Goal: Transaction & Acquisition: Purchase product/service

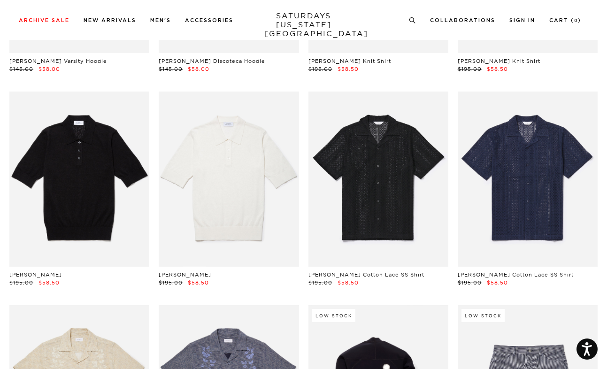
scroll to position [6682, 0]
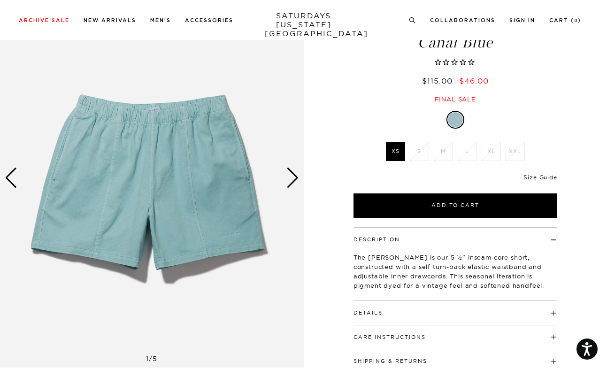
scroll to position [178, 0]
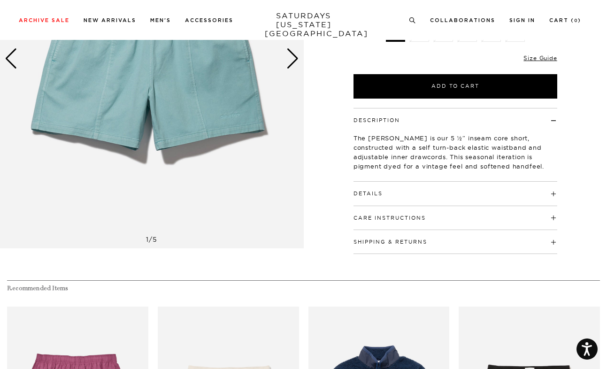
click at [376, 196] on button "Details" at bounding box center [368, 193] width 29 height 5
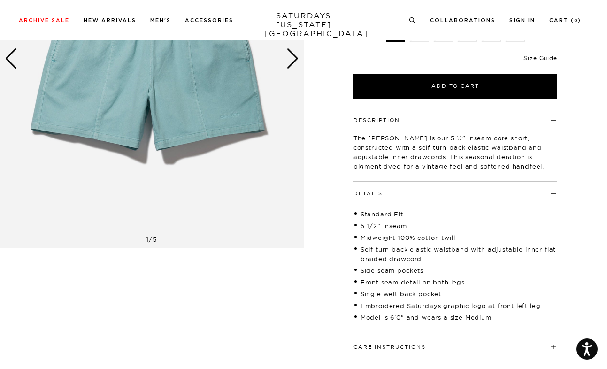
click at [376, 196] on button "Details" at bounding box center [368, 193] width 29 height 5
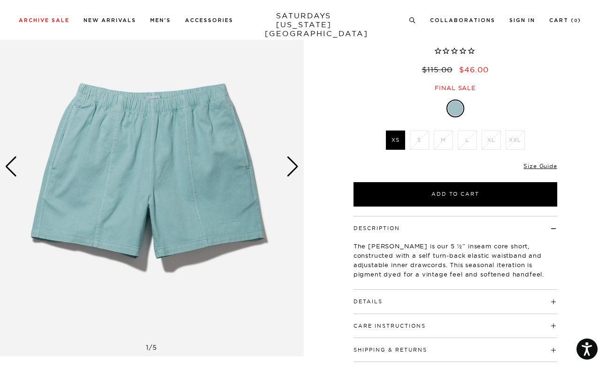
scroll to position [38, 0]
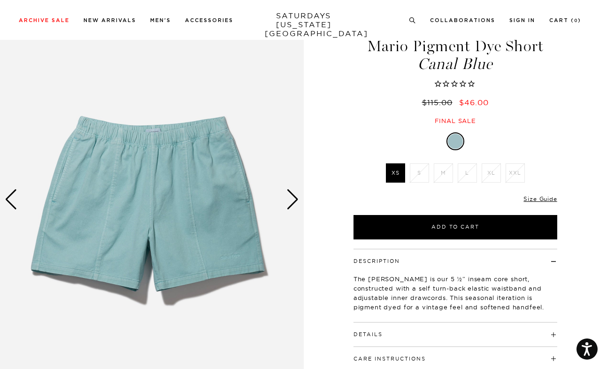
click at [292, 202] on div "Next slide" at bounding box center [292, 199] width 13 height 21
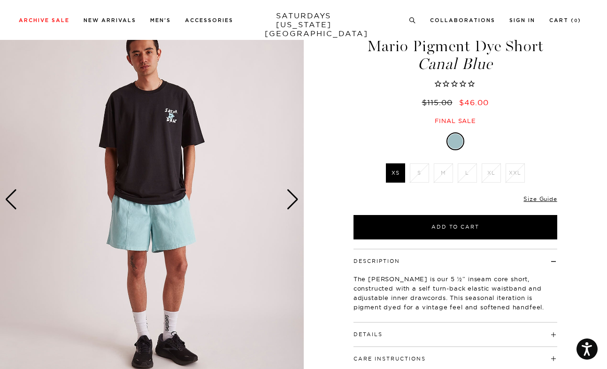
click at [292, 202] on div "Next slide" at bounding box center [292, 199] width 13 height 21
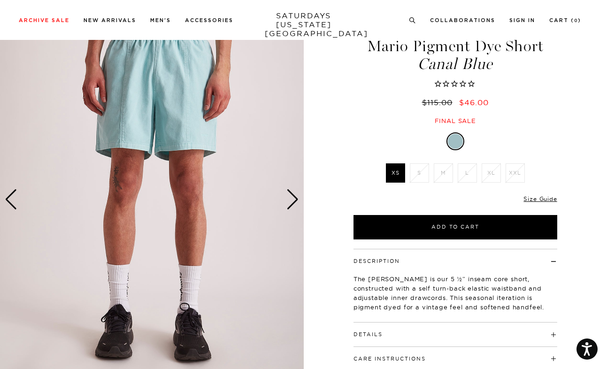
click at [292, 202] on div "Next slide" at bounding box center [292, 199] width 13 height 21
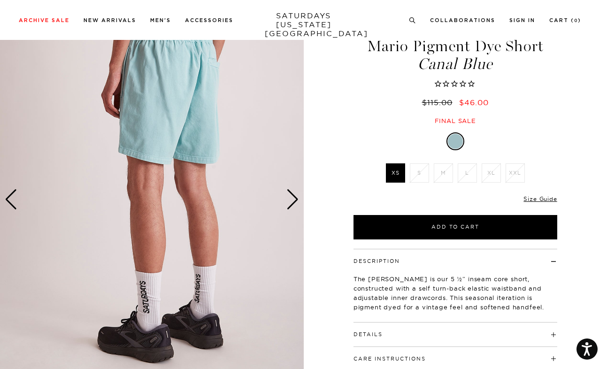
click at [292, 202] on div "Next slide" at bounding box center [292, 199] width 13 height 21
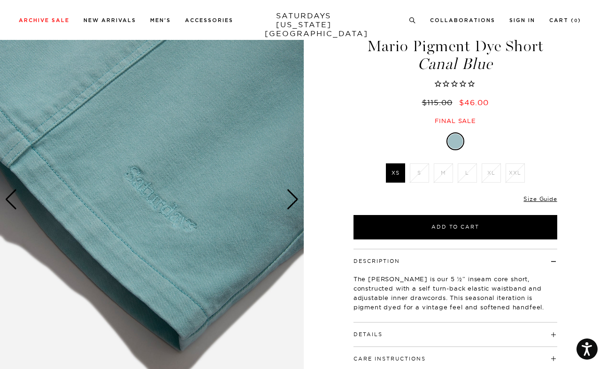
click at [292, 202] on div "Next slide" at bounding box center [292, 199] width 13 height 21
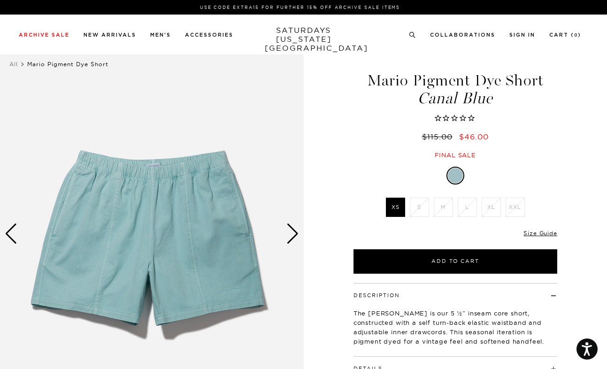
scroll to position [0, 0]
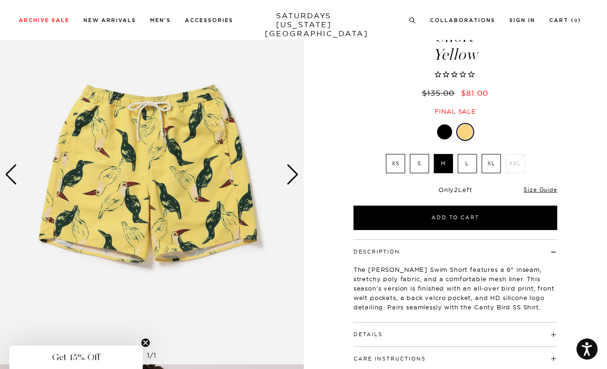
scroll to position [62, 0]
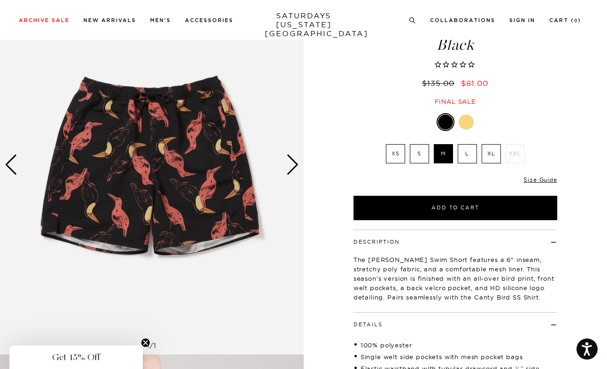
scroll to position [69, 0]
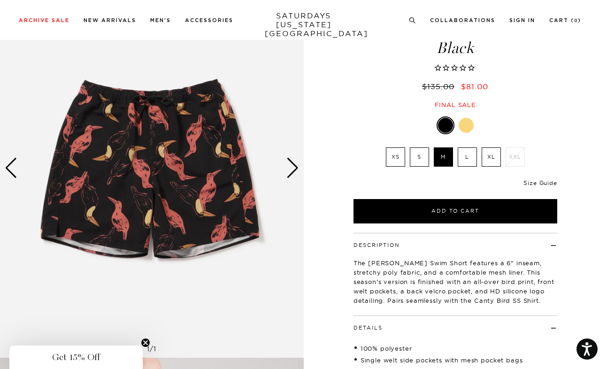
click at [540, 179] on link "Size Guide" at bounding box center [539, 182] width 33 height 7
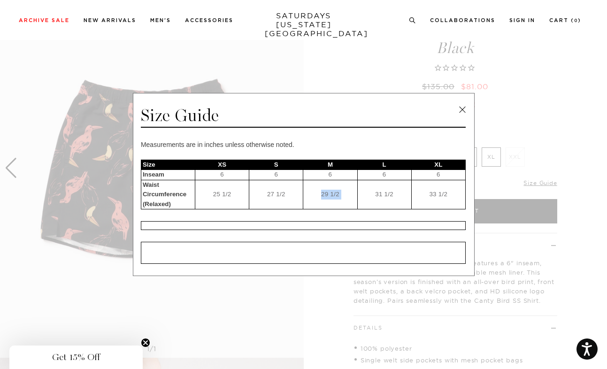
drag, startPoint x: 321, startPoint y: 196, endPoint x: 362, endPoint y: 196, distance: 41.3
click at [362, 196] on tr "Waist Circumference (Relaxed) 25 1/2 27 1/2 29 1/2 31 1/2 33 1/2" at bounding box center [303, 195] width 324 height 30
click at [352, 192] on td "29 1/2" at bounding box center [330, 195] width 54 height 30
click at [460, 108] on link at bounding box center [462, 110] width 14 height 14
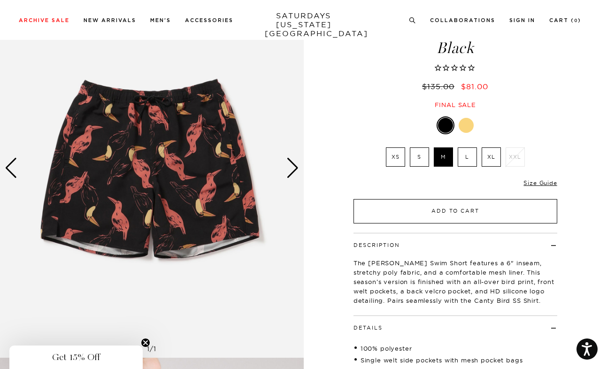
click at [373, 199] on button "Add to Cart" at bounding box center [456, 211] width 204 height 24
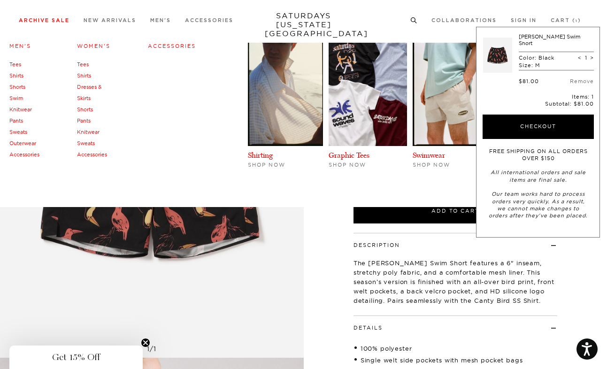
click at [53, 19] on link "Archive Sale" at bounding box center [44, 20] width 51 height 5
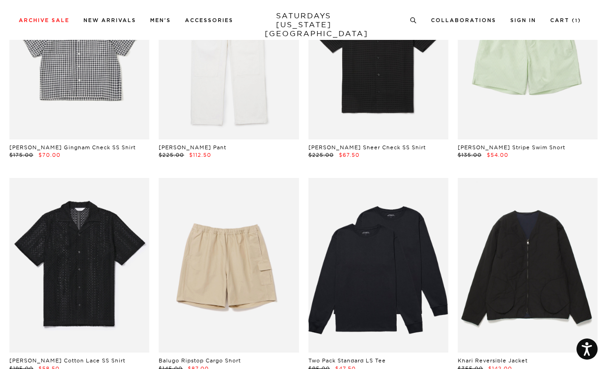
scroll to position [561, 0]
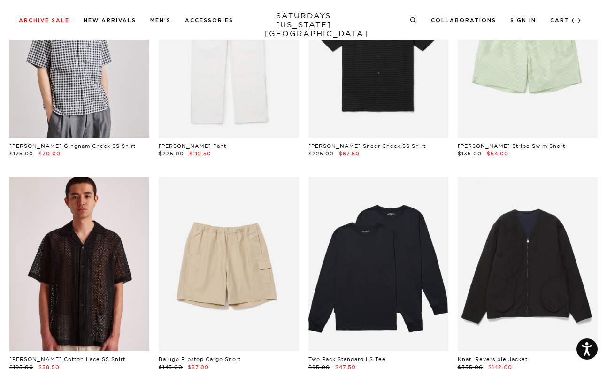
click at [96, 280] on link at bounding box center [79, 264] width 140 height 175
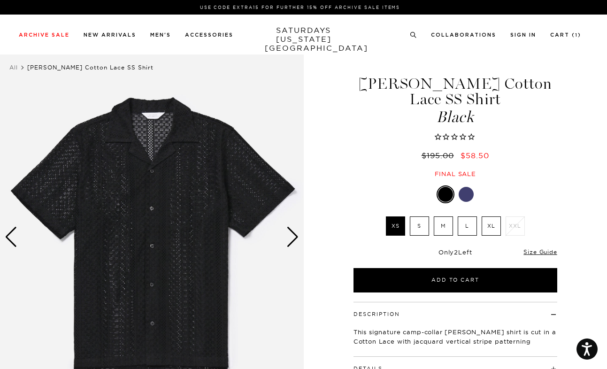
click at [464, 187] on div at bounding box center [466, 194] width 15 height 15
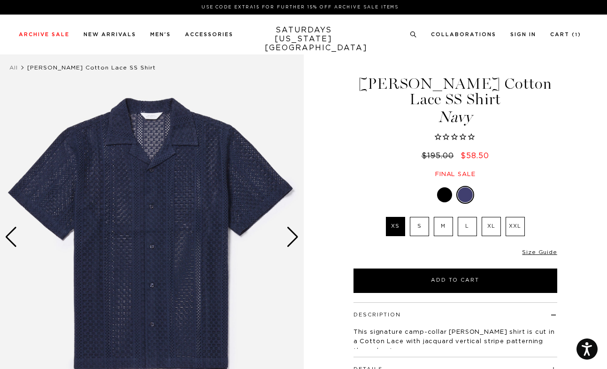
click at [443, 187] on div at bounding box center [444, 194] width 15 height 15
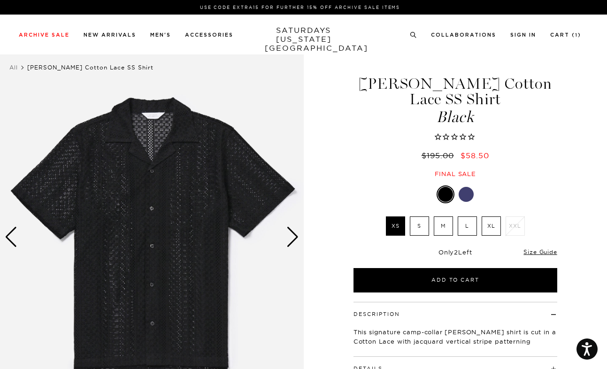
click at [300, 245] on img at bounding box center [152, 236] width 304 height 379
click at [292, 244] on div "Next slide" at bounding box center [292, 237] width 13 height 21
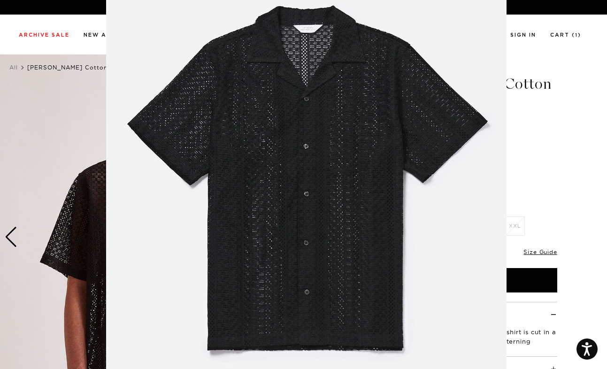
scroll to position [55, 0]
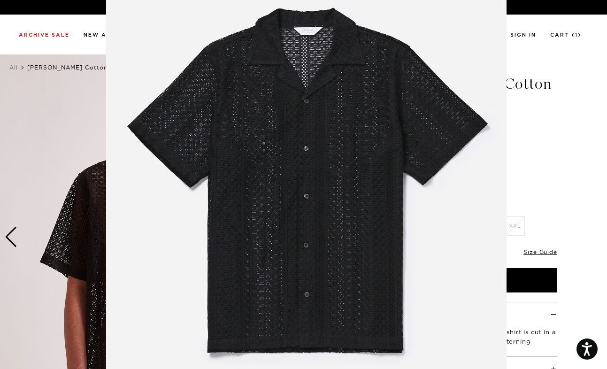
click at [548, 188] on figure at bounding box center [303, 184] width 607 height 369
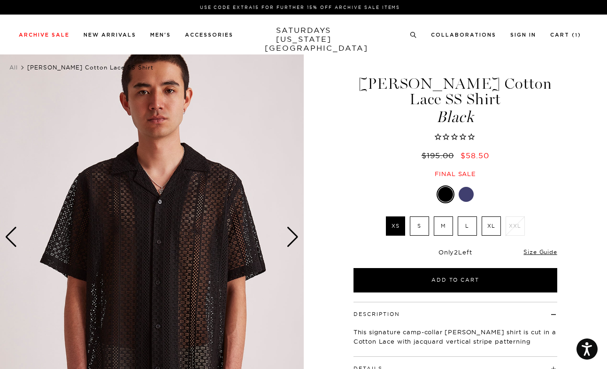
scroll to position [0, 0]
click at [292, 239] on div "Next slide" at bounding box center [292, 237] width 13 height 21
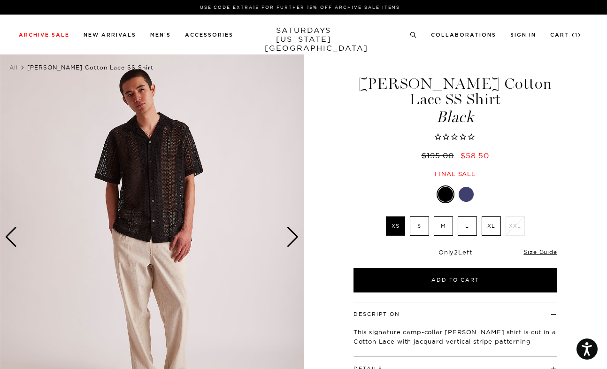
click at [292, 241] on div "Next slide" at bounding box center [292, 237] width 13 height 21
click at [292, 236] on div "Next slide" at bounding box center [292, 237] width 13 height 21
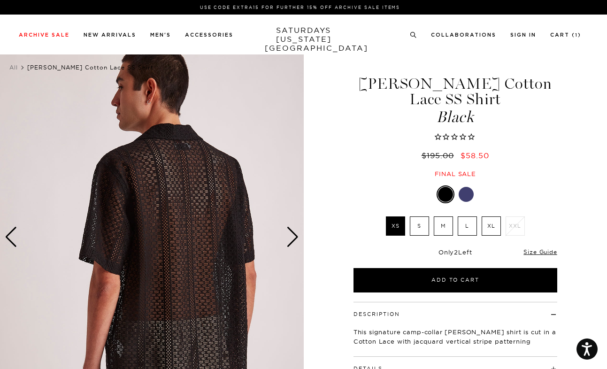
click at [292, 236] on div "Next slide" at bounding box center [292, 237] width 13 height 21
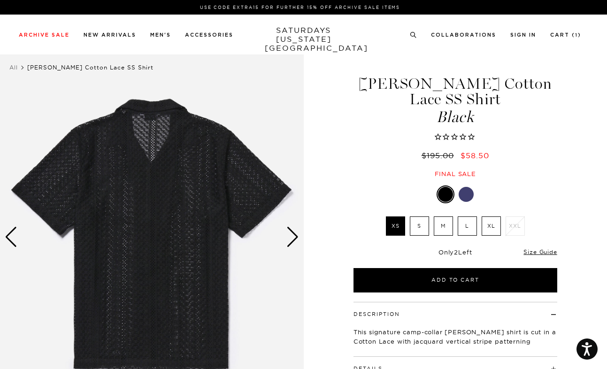
click at [292, 235] on div "Next slide" at bounding box center [292, 237] width 13 height 21
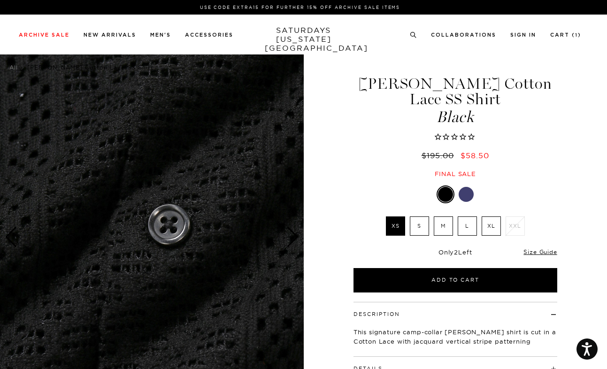
click at [292, 235] on div "Next slide" at bounding box center [292, 237] width 13 height 21
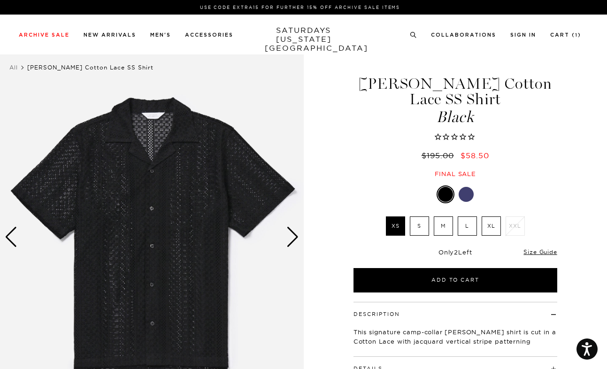
click at [292, 235] on div "Next slide" at bounding box center [292, 237] width 13 height 21
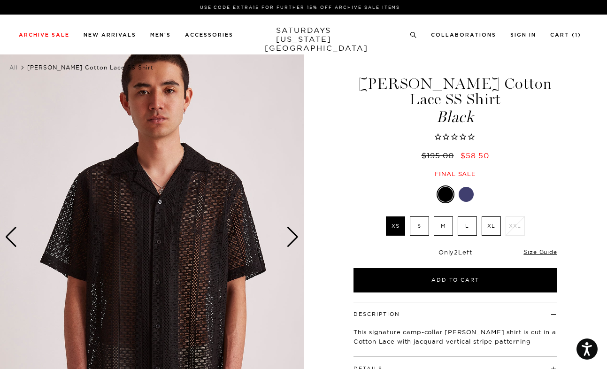
click at [292, 235] on div "Next slide" at bounding box center [292, 237] width 13 height 21
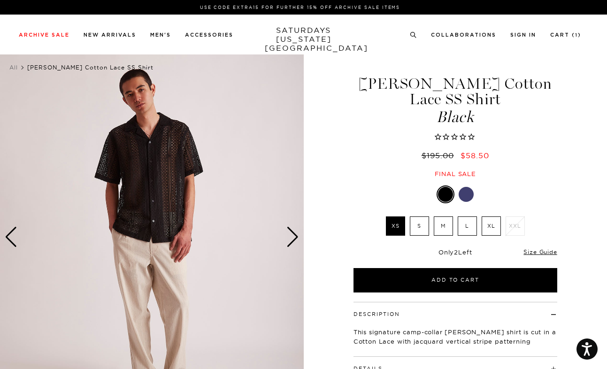
click at [281, 251] on img at bounding box center [152, 236] width 304 height 379
click at [288, 240] on div "Next slide" at bounding box center [292, 237] width 13 height 21
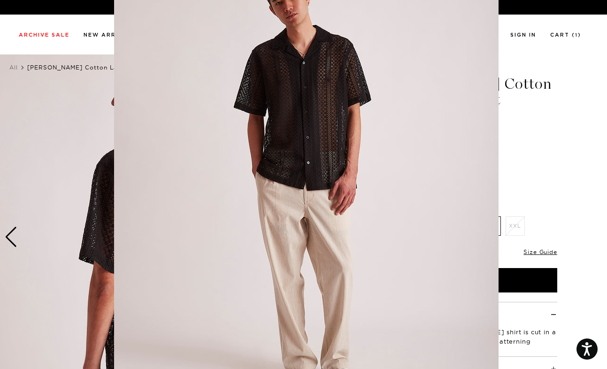
scroll to position [58, 0]
click at [577, 209] on figure at bounding box center [303, 184] width 607 height 369
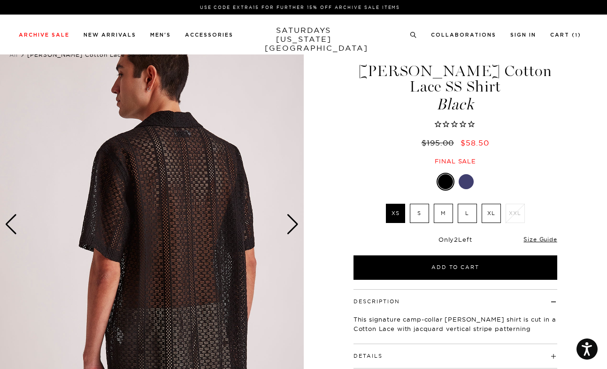
scroll to position [0, 0]
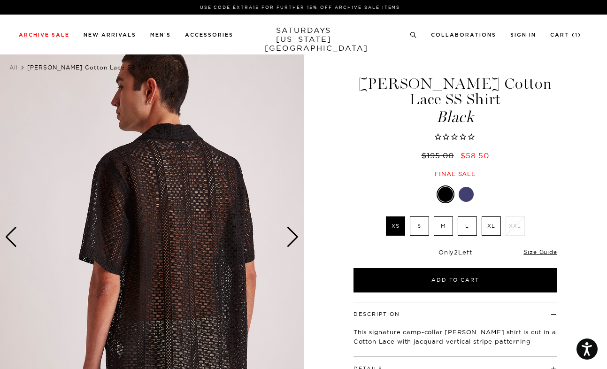
click at [449, 216] on label "M" at bounding box center [443, 225] width 19 height 19
click at [0, 0] on input "M" at bounding box center [0, 0] width 0 height 0
click at [291, 234] on div "Next slide" at bounding box center [292, 237] width 13 height 21
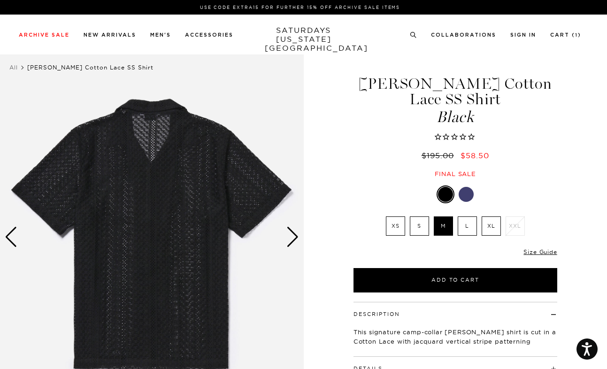
click at [291, 234] on div "Next slide" at bounding box center [292, 237] width 13 height 21
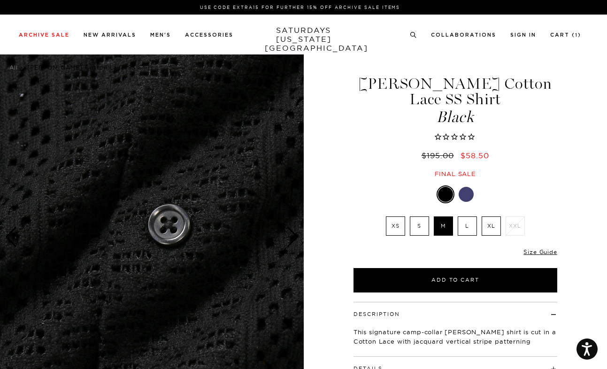
click at [291, 234] on div "Next slide" at bounding box center [292, 237] width 13 height 21
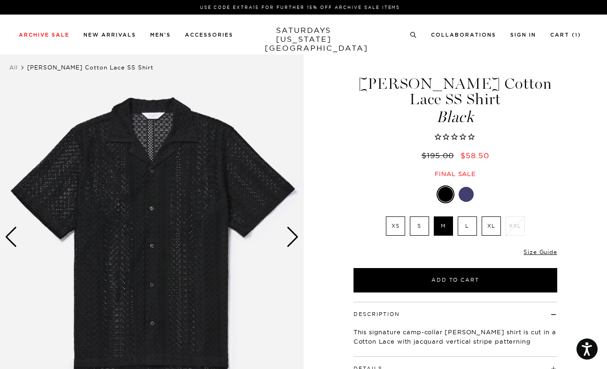
click at [291, 234] on div "Next slide" at bounding box center [292, 237] width 13 height 21
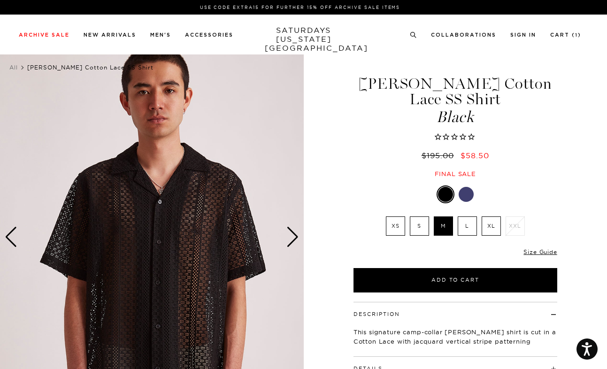
click at [291, 234] on div "Next slide" at bounding box center [292, 237] width 13 height 21
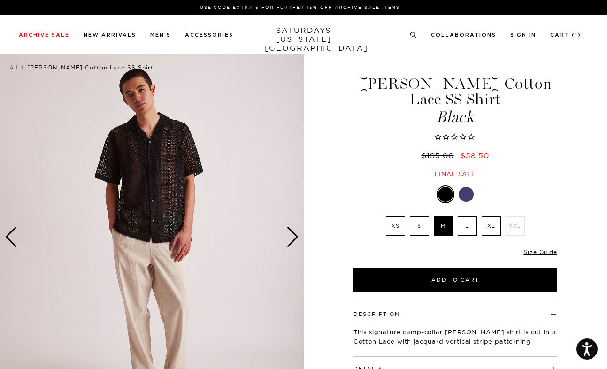
click at [395, 216] on label "XS" at bounding box center [395, 225] width 19 height 19
click at [0, 0] on input "XS" at bounding box center [0, 0] width 0 height 0
click at [432, 218] on li "M" at bounding box center [443, 225] width 24 height 19
click at [424, 218] on label "S" at bounding box center [419, 225] width 19 height 19
click at [0, 0] on input "S" at bounding box center [0, 0] width 0 height 0
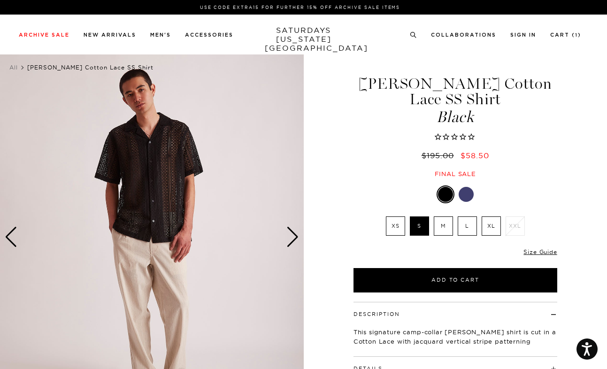
click at [392, 216] on label "XS" at bounding box center [395, 225] width 19 height 19
click at [0, 0] on input "XS" at bounding box center [0, 0] width 0 height 0
click at [539, 248] on link "Size Guide" at bounding box center [539, 251] width 33 height 7
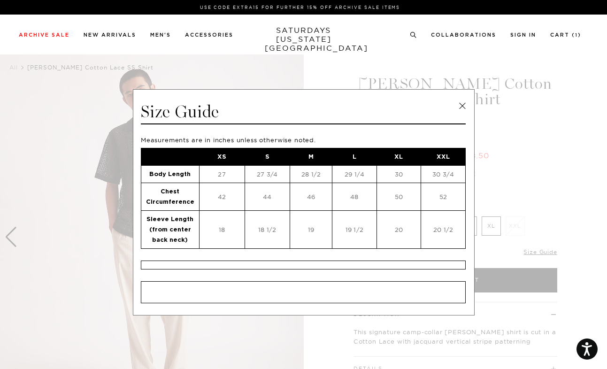
click at [576, 228] on span at bounding box center [300, 184] width 600 height 369
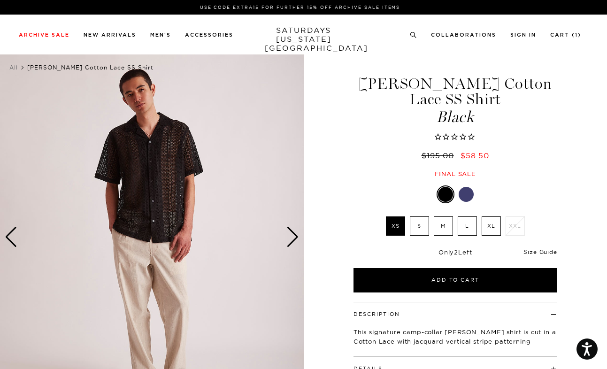
click at [539, 248] on link "Size Guide" at bounding box center [539, 251] width 33 height 7
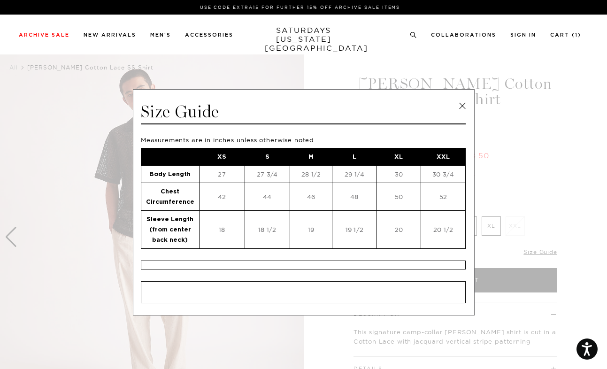
click at [546, 208] on span at bounding box center [300, 184] width 600 height 369
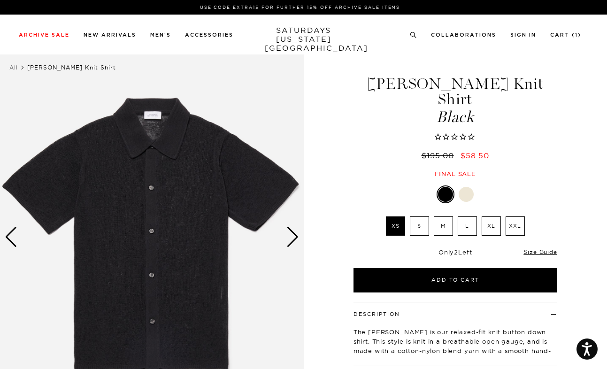
click at [291, 232] on div "Next slide" at bounding box center [292, 237] width 13 height 21
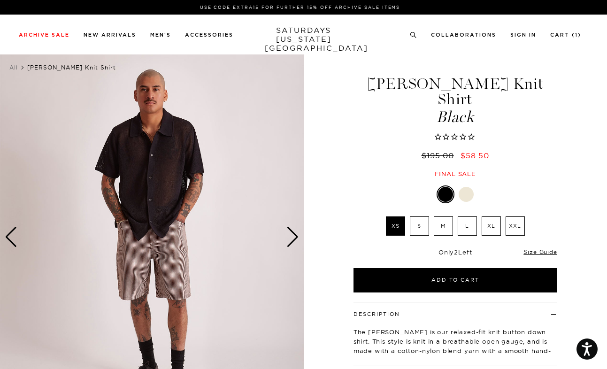
click at [286, 235] on div "Next slide" at bounding box center [292, 237] width 13 height 21
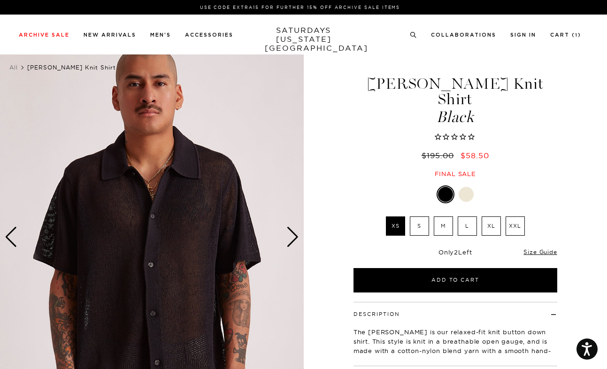
click at [287, 236] on div "Next slide" at bounding box center [292, 237] width 13 height 21
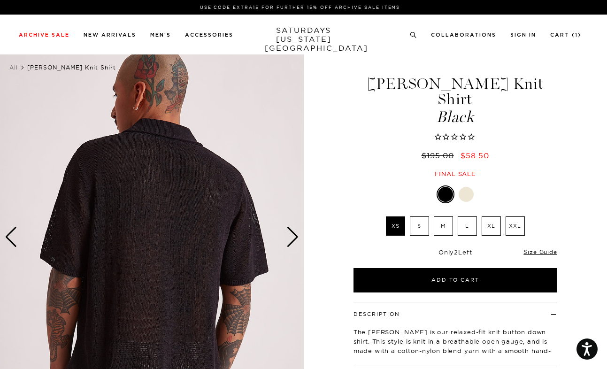
click at [470, 187] on div at bounding box center [466, 194] width 15 height 15
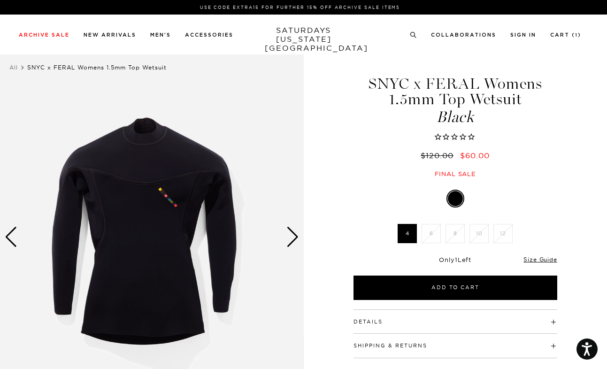
click at [294, 234] on div "Next slide" at bounding box center [292, 237] width 13 height 21
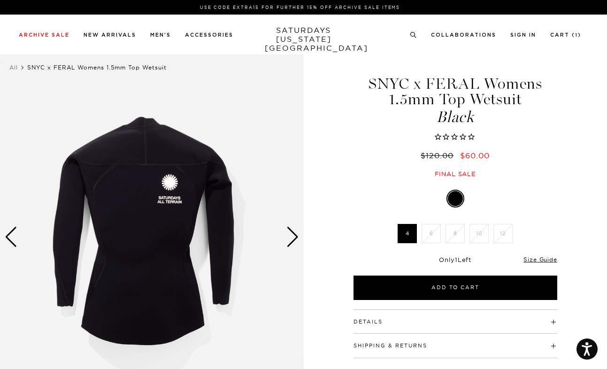
click at [294, 234] on div "Next slide" at bounding box center [292, 237] width 13 height 21
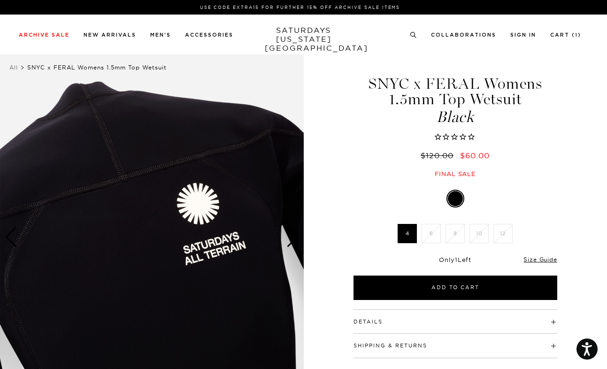
click at [293, 239] on div "Next slide" at bounding box center [292, 237] width 13 height 21
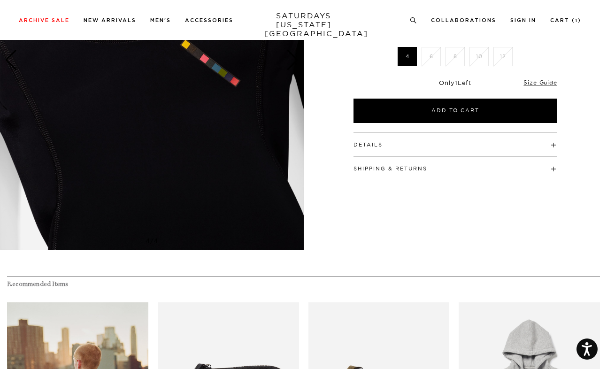
scroll to position [229, 0]
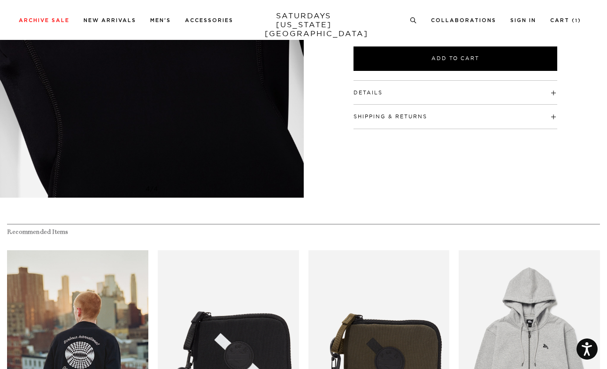
click at [402, 94] on h4 "Details" at bounding box center [456, 88] width 204 height 15
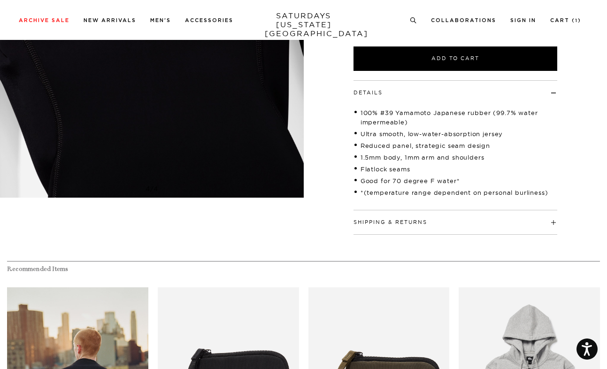
click at [402, 94] on h4 "Details" at bounding box center [456, 88] width 204 height 15
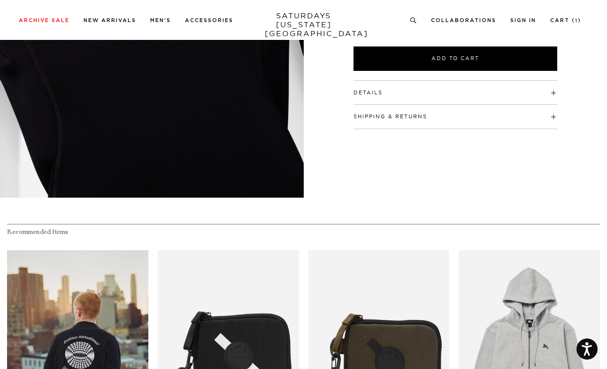
scroll to position [377, 0]
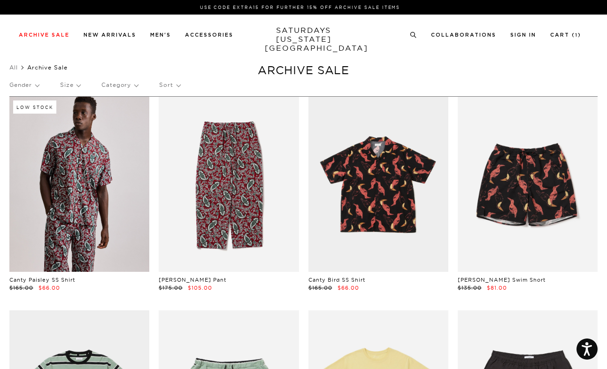
click at [180, 84] on p "Sort" at bounding box center [169, 85] width 21 height 22
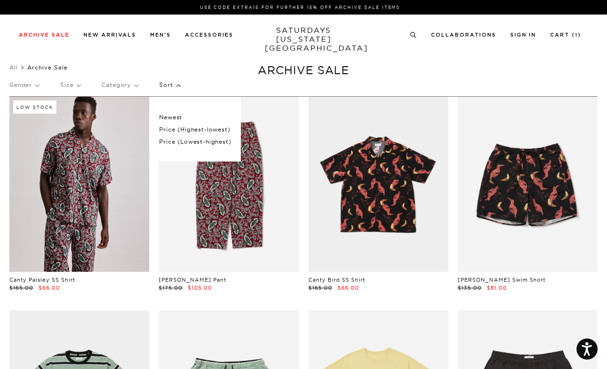
click at [195, 138] on p "Price (Lowest-highest)" at bounding box center [195, 142] width 72 height 12
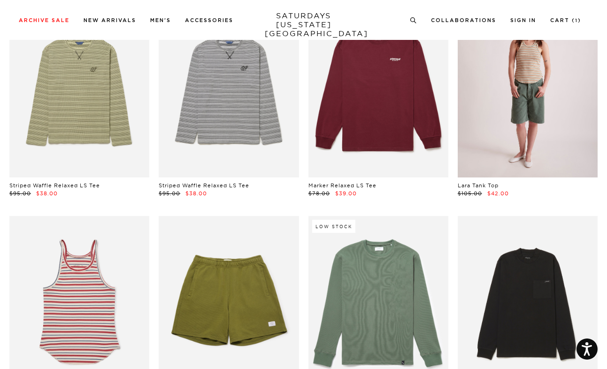
scroll to position [2519, 0]
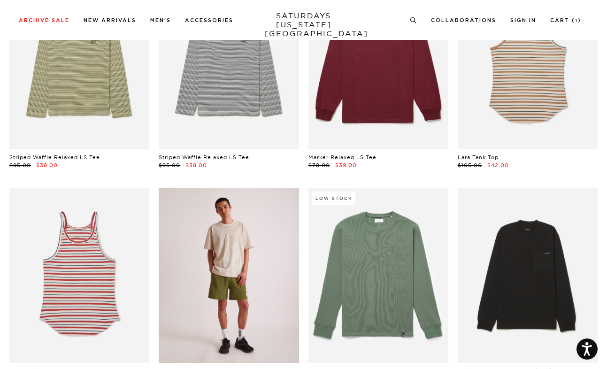
click at [268, 219] on link at bounding box center [229, 275] width 140 height 175
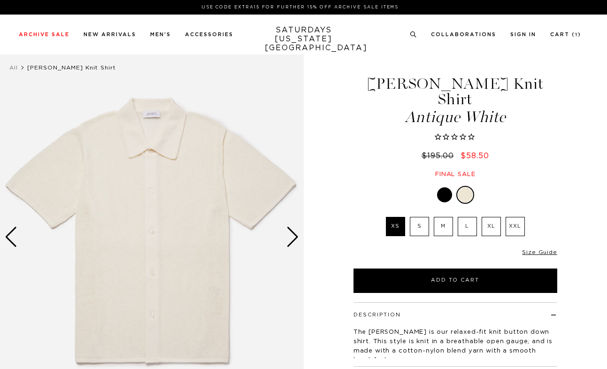
click at [295, 236] on div "Next slide" at bounding box center [292, 237] width 13 height 21
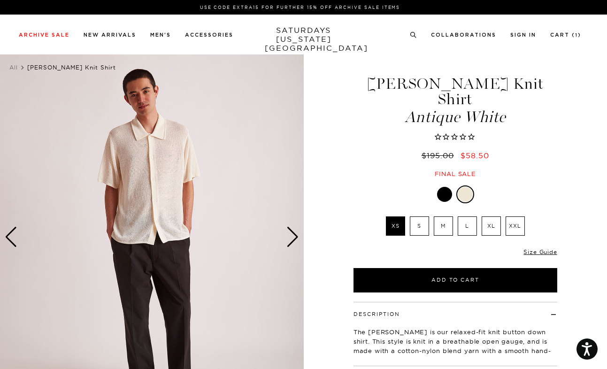
click at [295, 236] on div "Next slide" at bounding box center [292, 237] width 13 height 21
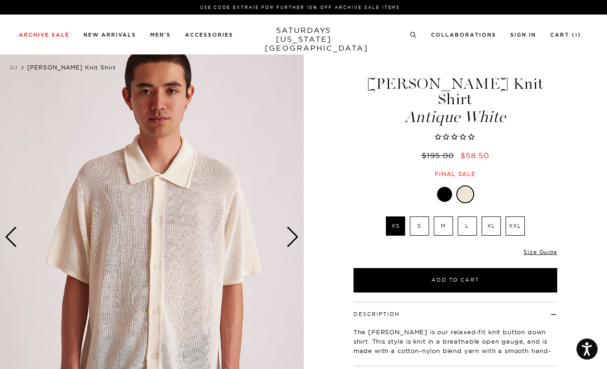
click at [534, 243] on div "Only 0 Left Size Guide" at bounding box center [456, 255] width 204 height 25
click at [534, 248] on link "Size Guide" at bounding box center [539, 251] width 33 height 7
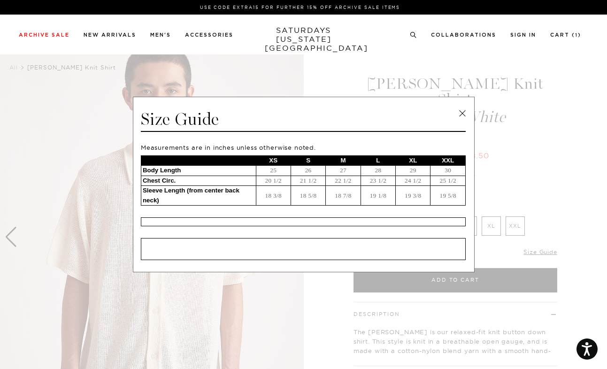
click at [593, 164] on span at bounding box center [300, 184] width 600 height 369
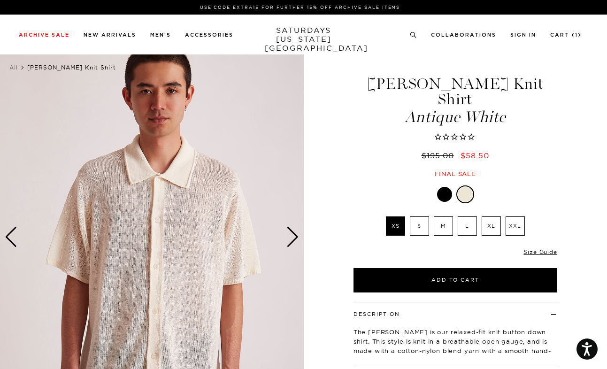
click at [290, 239] on div "Next slide" at bounding box center [292, 237] width 13 height 21
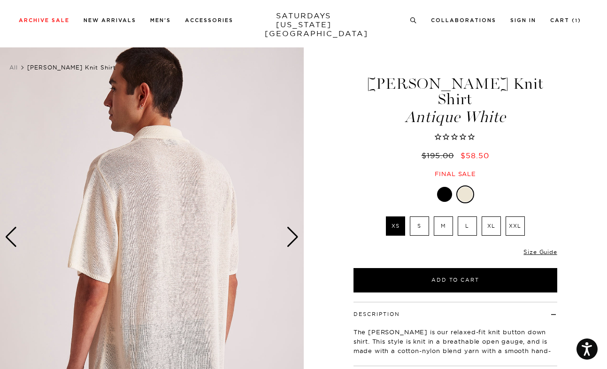
scroll to position [175, 0]
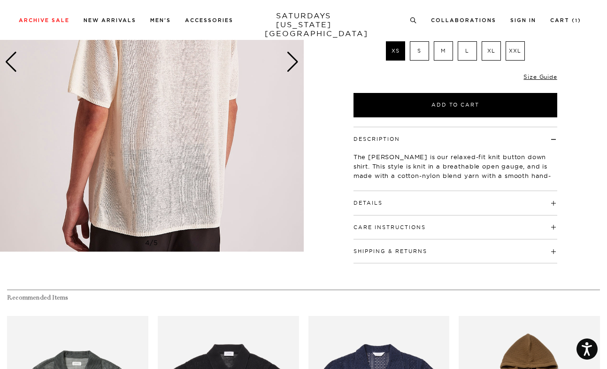
click at [355, 249] on button "Shipping & Returns" at bounding box center [391, 251] width 74 height 5
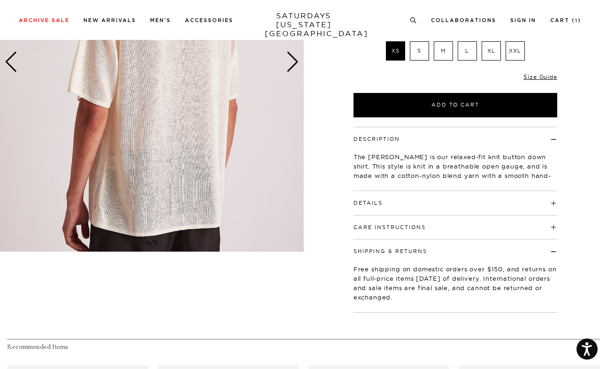
click at [355, 249] on button "Shipping & Returns" at bounding box center [391, 251] width 74 height 5
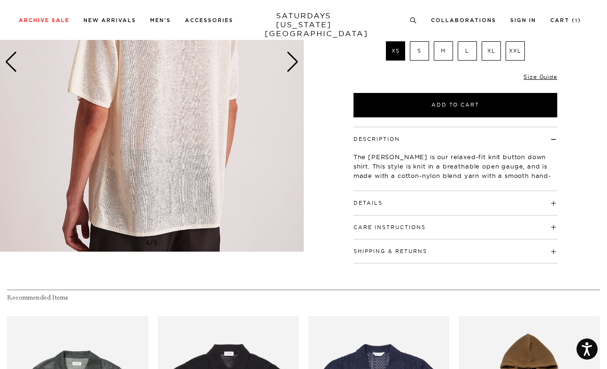
click at [377, 215] on h4 "Care Instructions" at bounding box center [456, 222] width 204 height 15
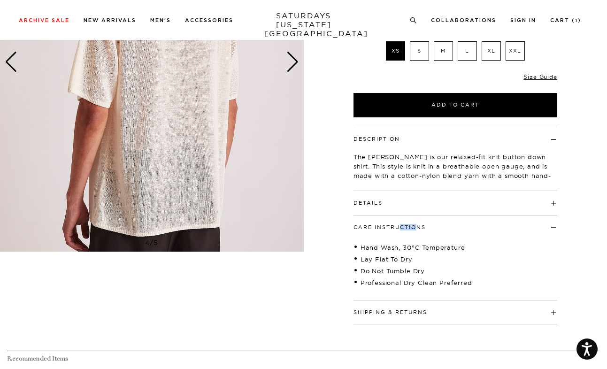
click at [377, 215] on h4 "Care Instructions" at bounding box center [456, 222] width 204 height 15
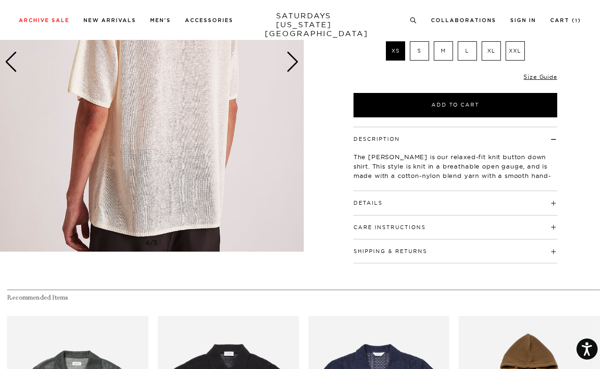
click at [377, 191] on h4 "Details" at bounding box center [456, 198] width 204 height 15
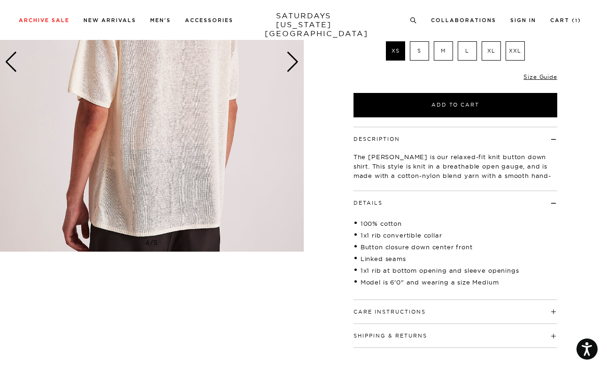
click at [377, 191] on h4 "Details" at bounding box center [456, 198] width 204 height 15
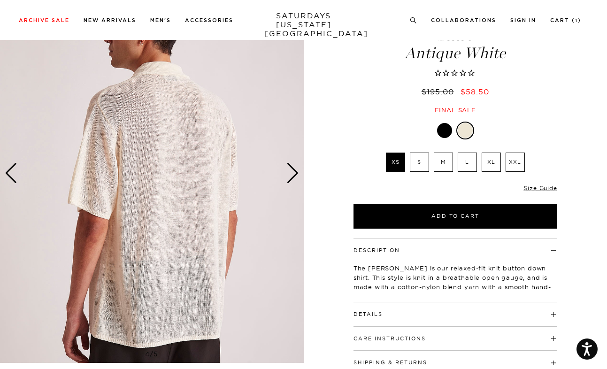
scroll to position [7, 0]
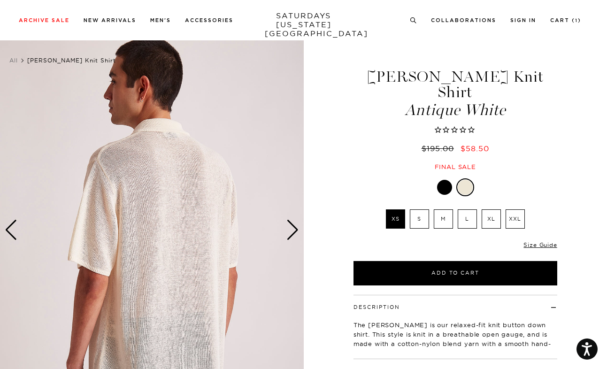
click at [294, 233] on div "Next slide" at bounding box center [292, 230] width 13 height 21
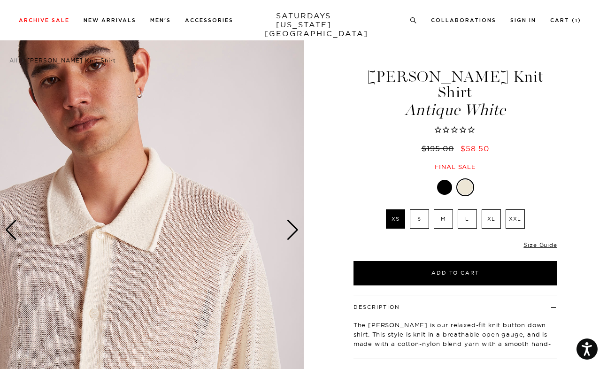
click at [294, 233] on div "Next slide" at bounding box center [292, 230] width 13 height 21
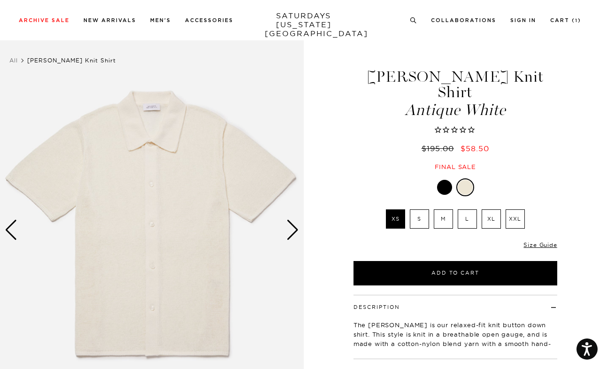
click at [294, 233] on div "Next slide" at bounding box center [292, 230] width 13 height 21
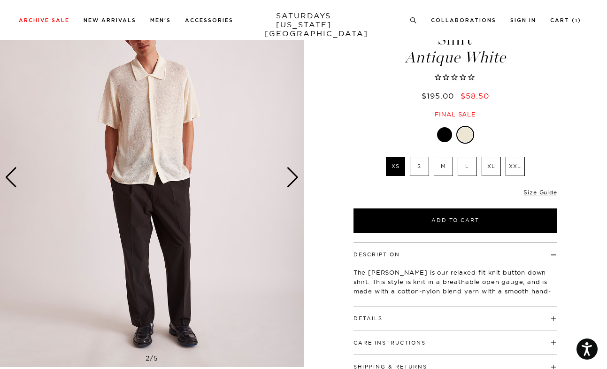
scroll to position [121, 0]
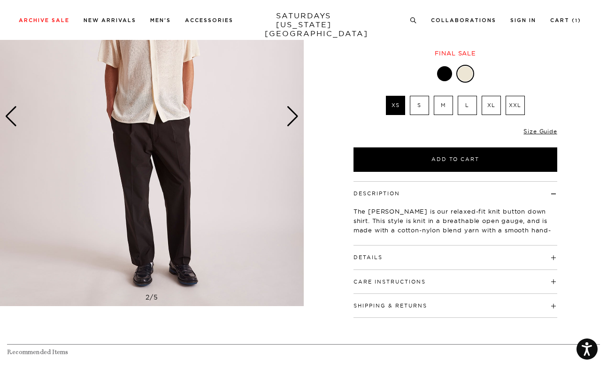
click at [532, 122] on div "Only 0 Left Size Guide" at bounding box center [456, 134] width 204 height 25
click at [532, 128] on link "Size Guide" at bounding box center [539, 131] width 33 height 7
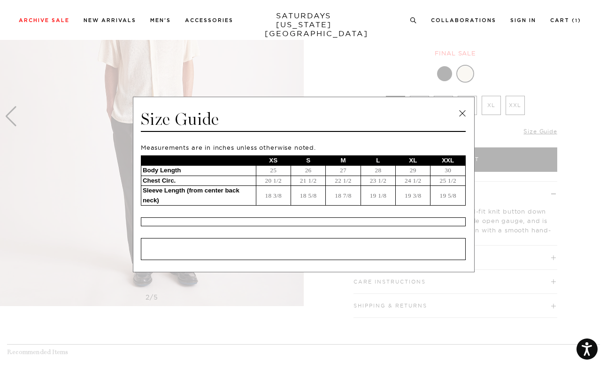
click at [587, 239] on span at bounding box center [300, 184] width 600 height 369
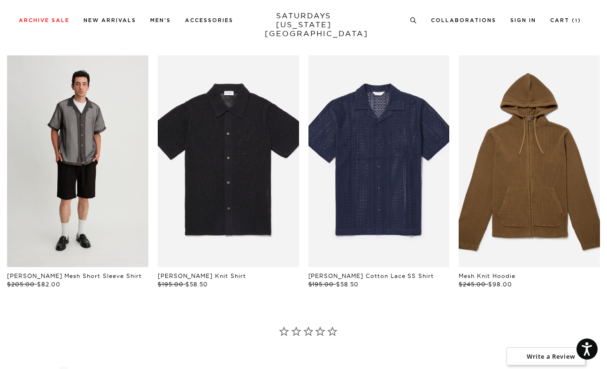
scroll to position [435, 0]
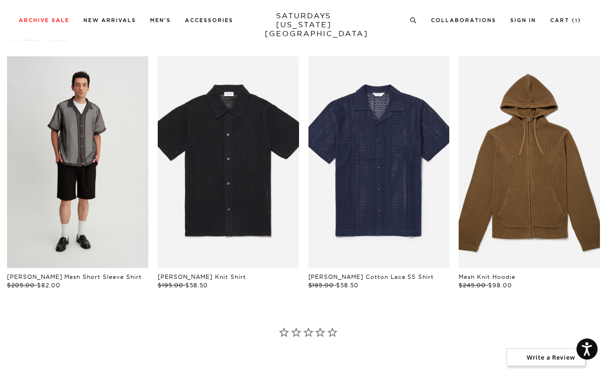
click at [75, 115] on link "files/L45_670.jpg" at bounding box center [77, 162] width 141 height 212
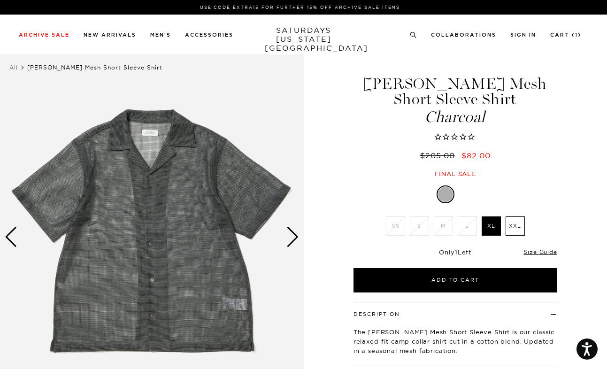
click at [285, 237] on img at bounding box center [152, 236] width 304 height 379
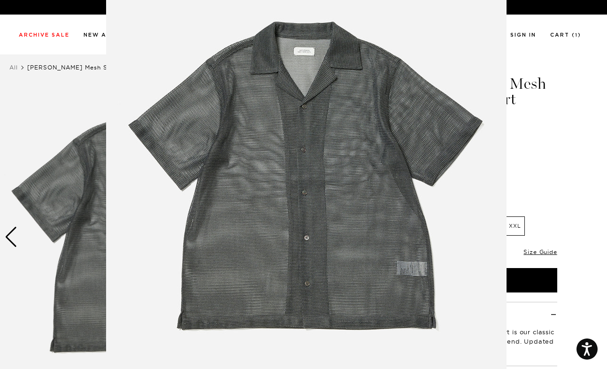
scroll to position [56, 0]
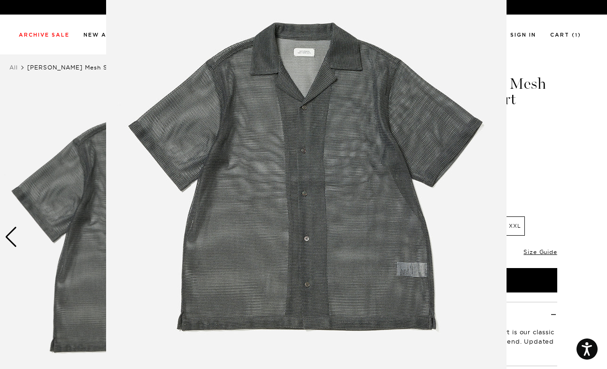
click at [569, 194] on figure at bounding box center [303, 184] width 607 height 369
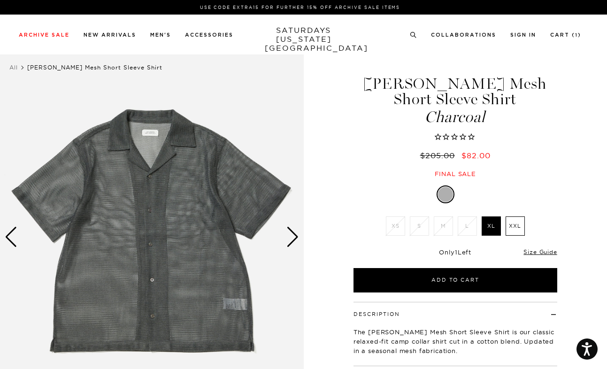
scroll to position [0, 0]
click at [294, 236] on div "Next slide" at bounding box center [292, 237] width 13 height 21
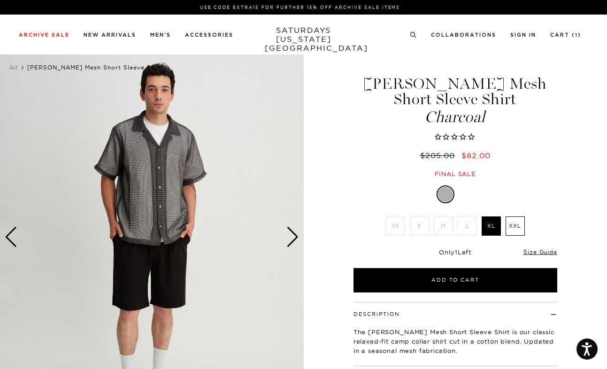
click at [294, 236] on div "Next slide" at bounding box center [292, 237] width 13 height 21
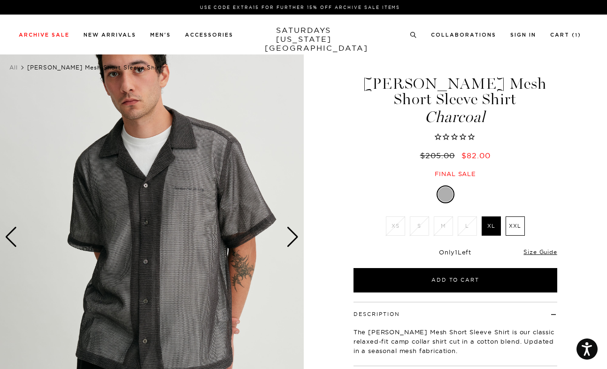
click at [294, 236] on div "Next slide" at bounding box center [292, 237] width 13 height 21
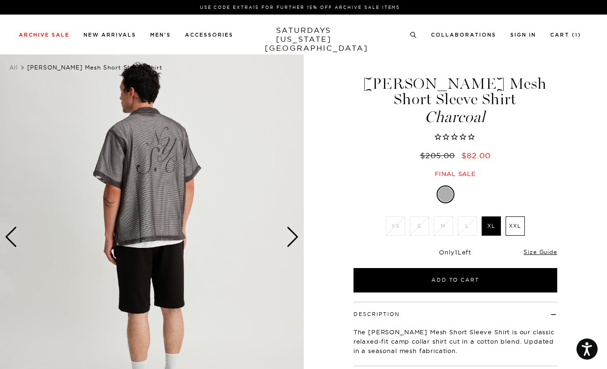
click at [294, 236] on div "Next slide" at bounding box center [292, 237] width 13 height 21
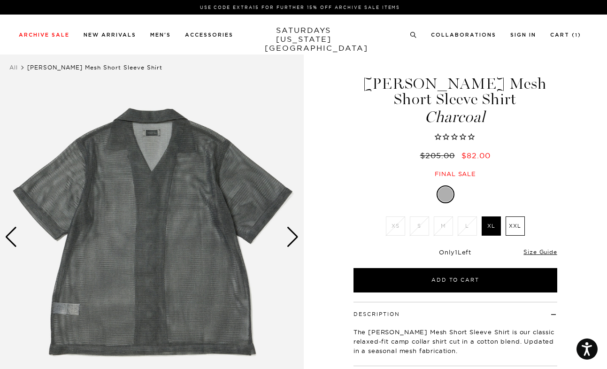
click at [295, 237] on div "Next slide" at bounding box center [292, 237] width 13 height 21
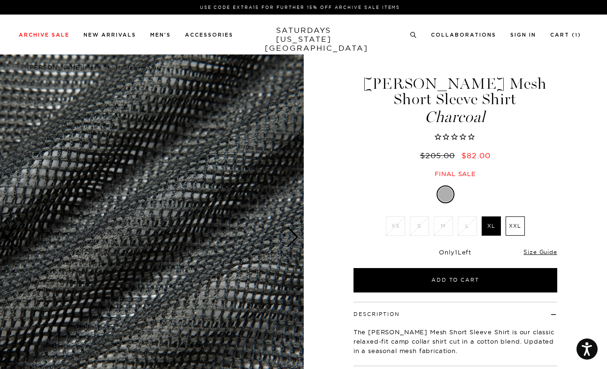
click at [295, 237] on div "Next slide" at bounding box center [292, 237] width 13 height 21
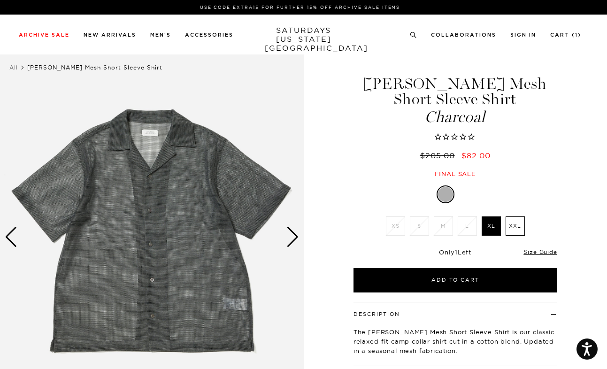
click at [295, 237] on div "Next slide" at bounding box center [292, 237] width 13 height 21
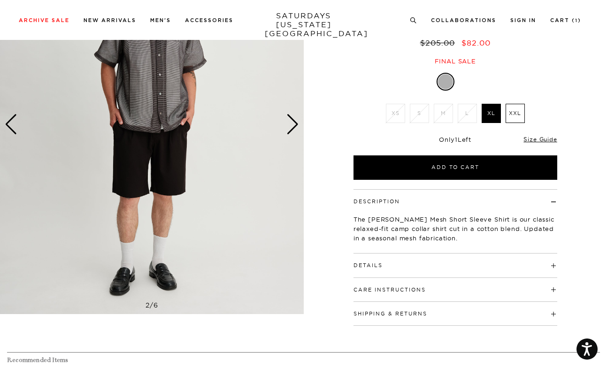
scroll to position [150, 0]
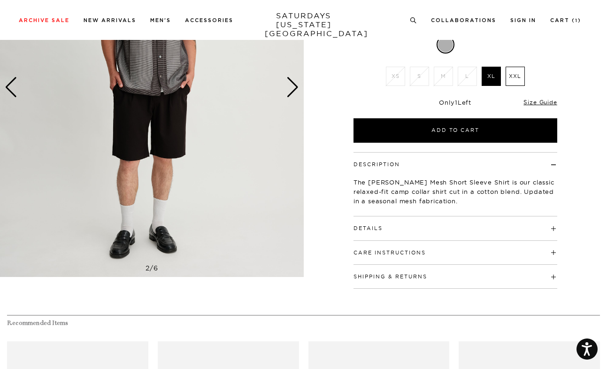
click at [358, 228] on button "Details" at bounding box center [368, 228] width 29 height 5
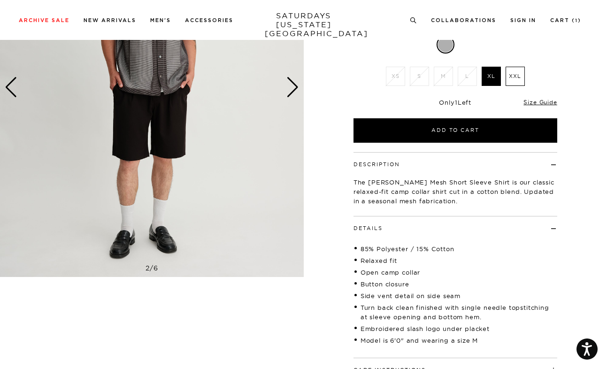
click at [358, 228] on button "Details" at bounding box center [368, 228] width 29 height 5
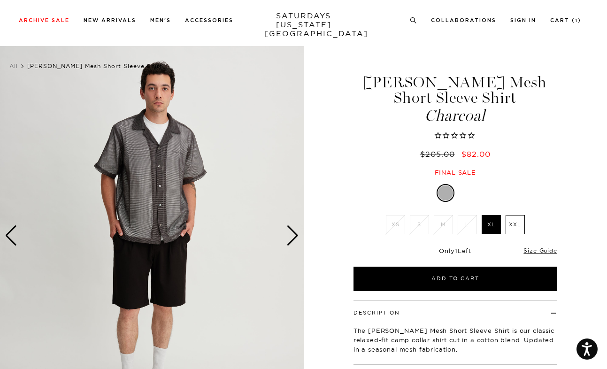
scroll to position [0, 0]
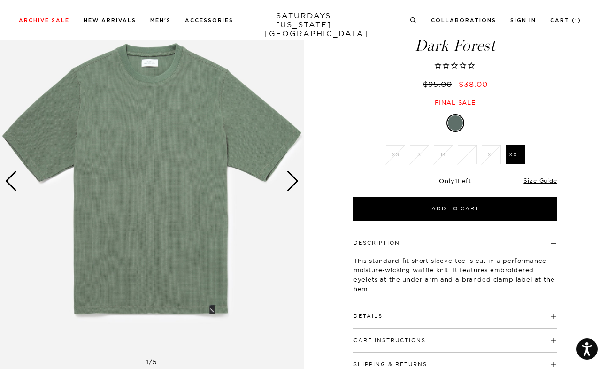
scroll to position [58, 0]
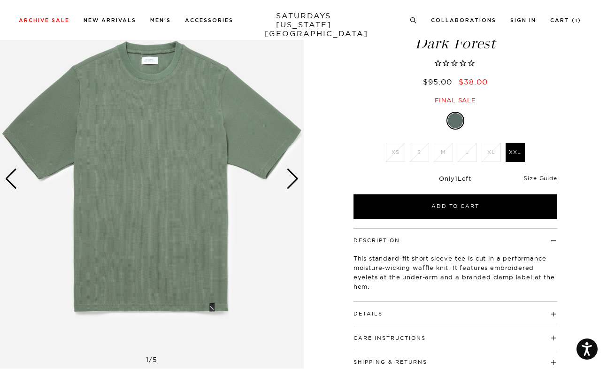
click at [367, 317] on div "Details 100% Polyester Moisture wicking waffle knit Branded clamp label at the …" at bounding box center [456, 314] width 204 height 24
click at [369, 313] on button "Details" at bounding box center [368, 313] width 29 height 5
click at [400, 238] on h4 "Description" at bounding box center [456, 236] width 204 height 15
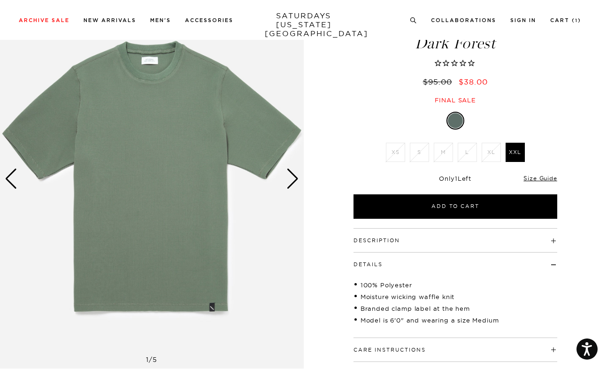
click at [293, 184] on div "Next slide" at bounding box center [292, 179] width 13 height 21
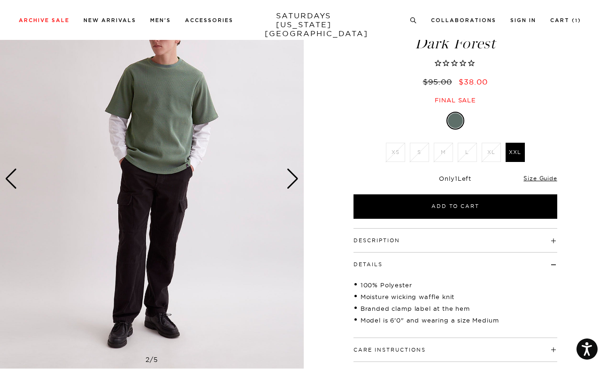
click at [293, 184] on div "Next slide" at bounding box center [292, 179] width 13 height 21
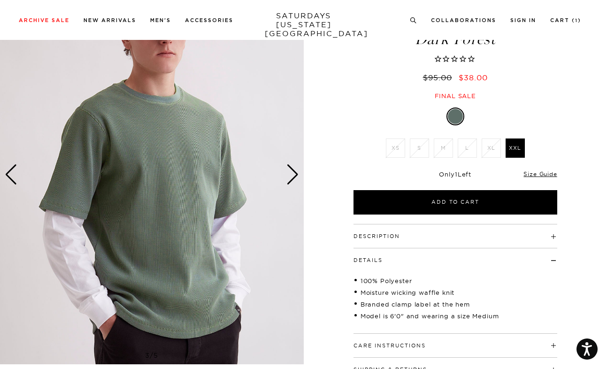
scroll to position [65, 0]
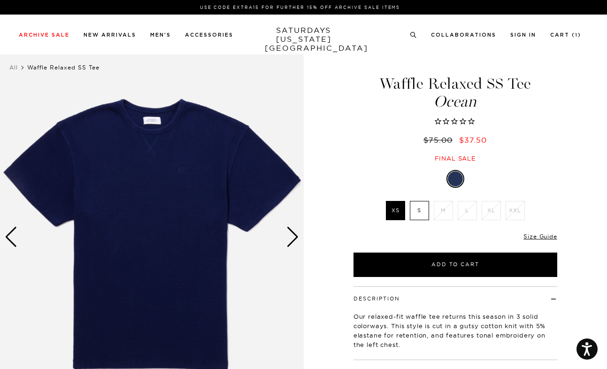
click at [286, 248] on img at bounding box center [152, 236] width 304 height 379
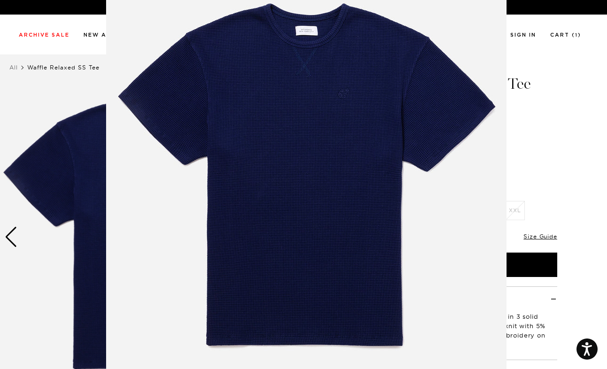
scroll to position [60, 0]
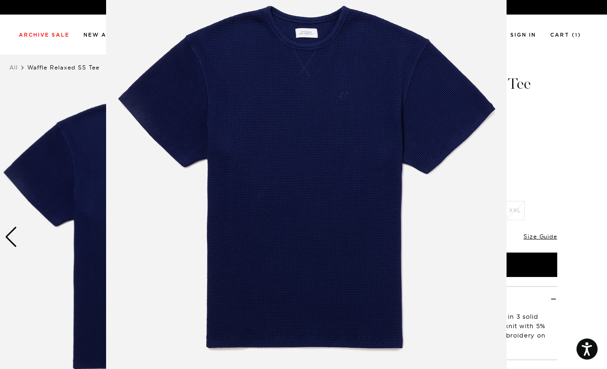
click at [556, 192] on figure at bounding box center [303, 184] width 607 height 369
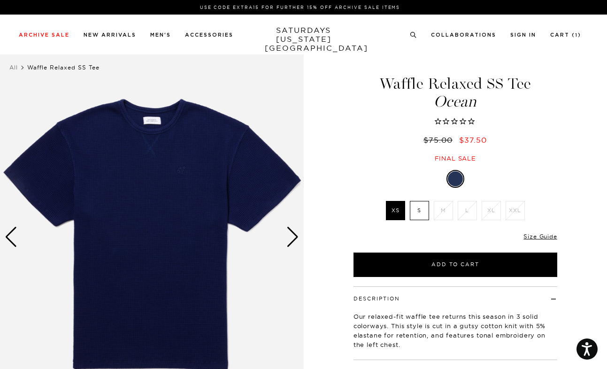
click at [292, 244] on div "Next slide" at bounding box center [292, 237] width 13 height 21
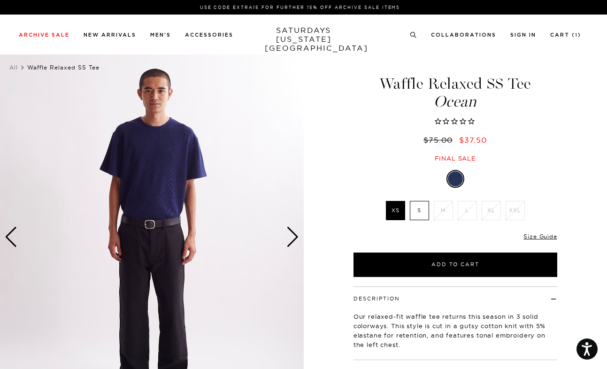
click at [292, 244] on div "Next slide" at bounding box center [292, 237] width 13 height 21
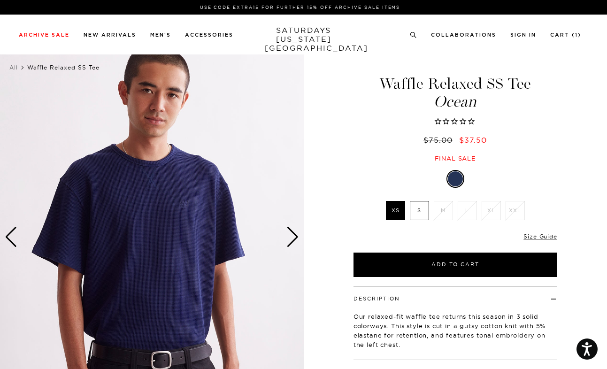
click at [292, 244] on div "Next slide" at bounding box center [292, 237] width 13 height 21
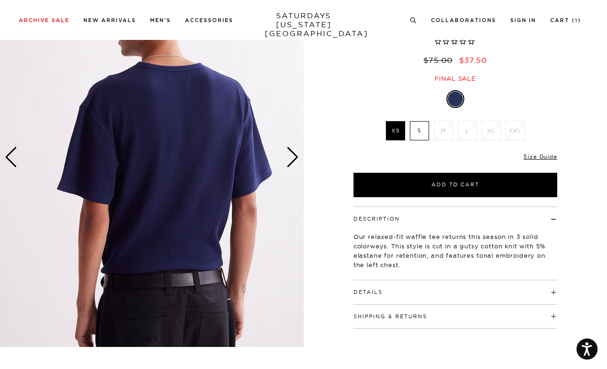
scroll to position [88, 0]
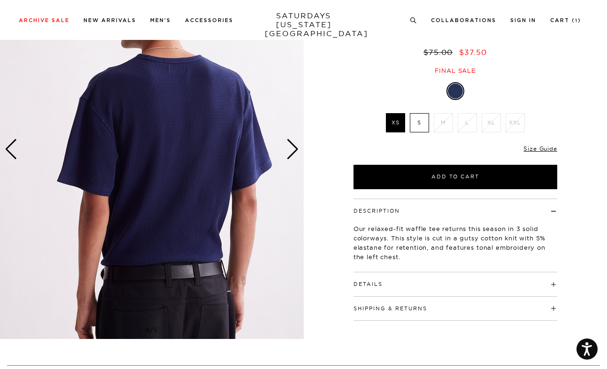
click at [383, 278] on h4 "Details" at bounding box center [456, 279] width 204 height 15
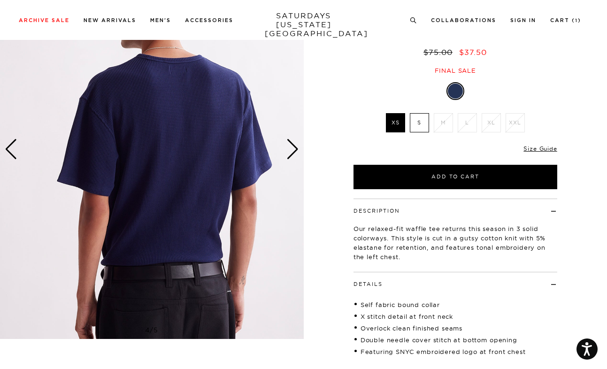
click at [392, 211] on button "Description" at bounding box center [377, 210] width 46 height 5
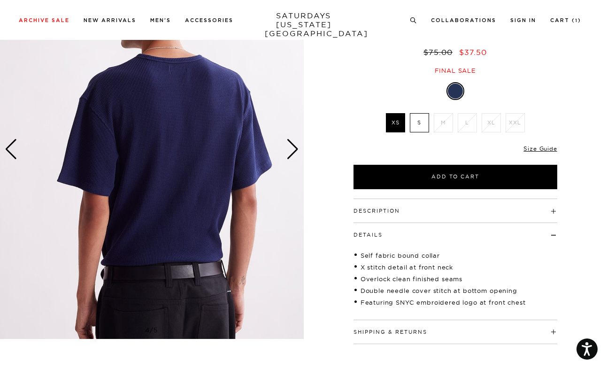
click at [371, 233] on button "Details" at bounding box center [368, 234] width 29 height 5
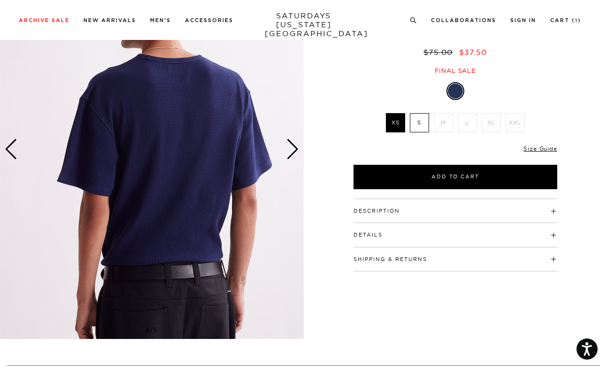
click at [294, 155] on div "Next slide" at bounding box center [292, 149] width 13 height 21
click at [294, 156] on div "Next slide" at bounding box center [292, 149] width 13 height 21
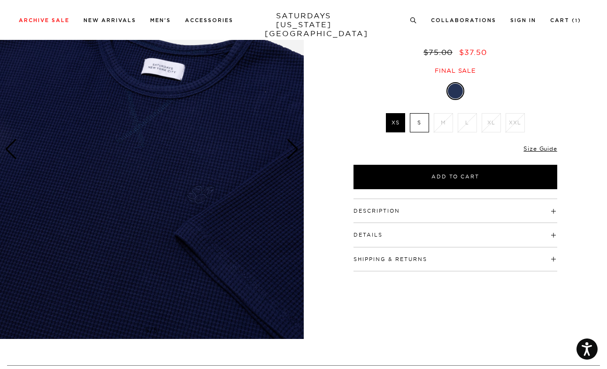
click at [294, 156] on div "Next slide" at bounding box center [292, 149] width 13 height 21
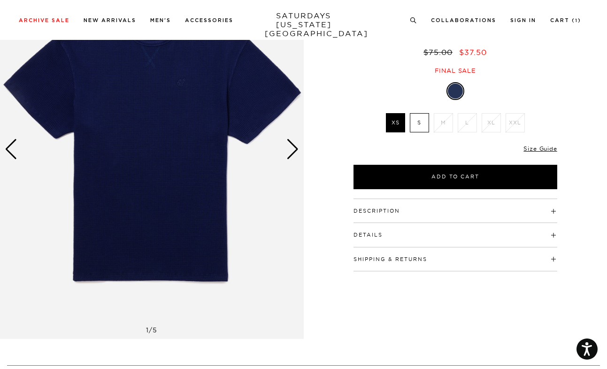
click at [294, 156] on div "Next slide" at bounding box center [292, 149] width 13 height 21
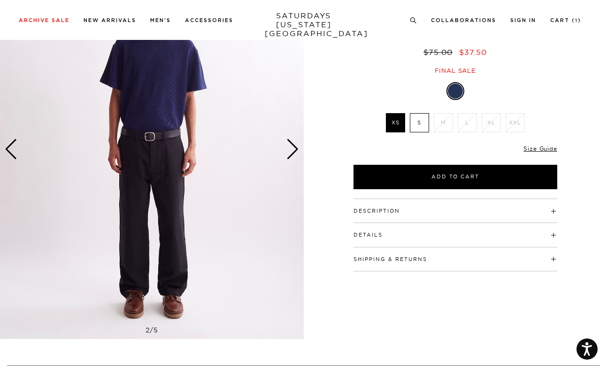
scroll to position [0, 0]
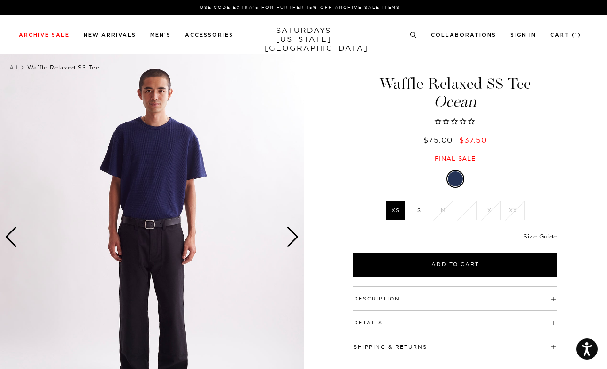
click at [292, 234] on div "Next slide" at bounding box center [292, 237] width 13 height 21
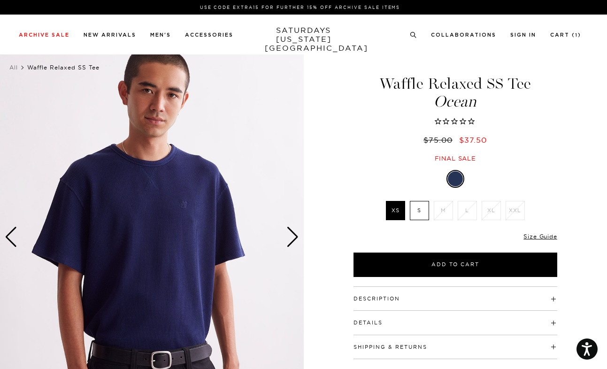
click at [292, 233] on div "Next slide" at bounding box center [292, 237] width 13 height 21
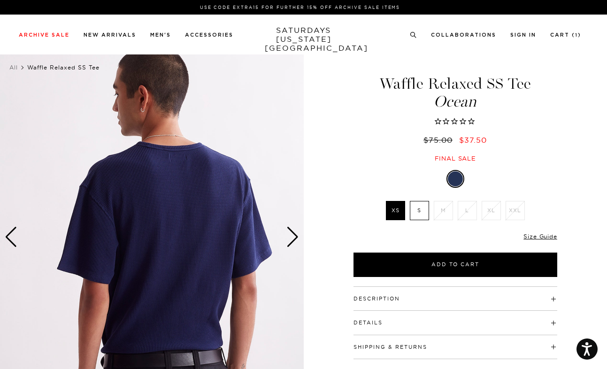
click at [292, 233] on div "Next slide" at bounding box center [292, 237] width 13 height 21
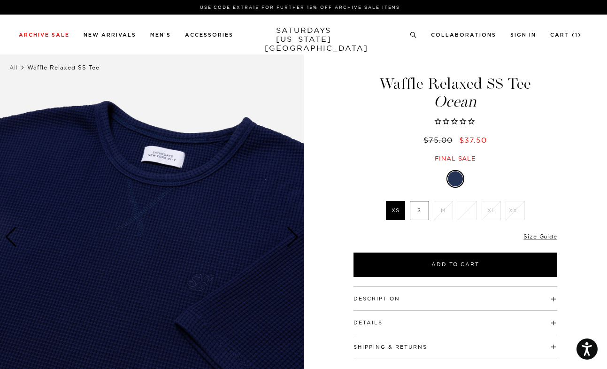
click at [292, 233] on div "Next slide" at bounding box center [292, 237] width 13 height 21
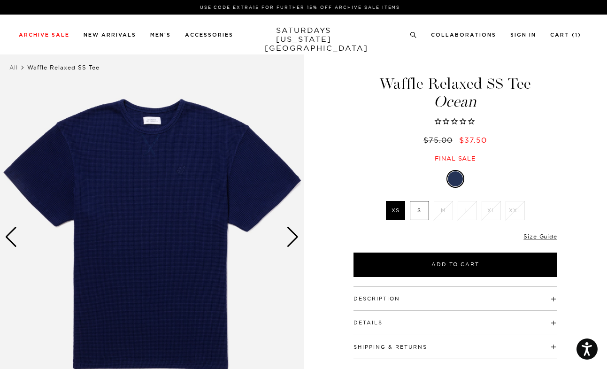
click at [292, 233] on div "Next slide" at bounding box center [292, 237] width 13 height 21
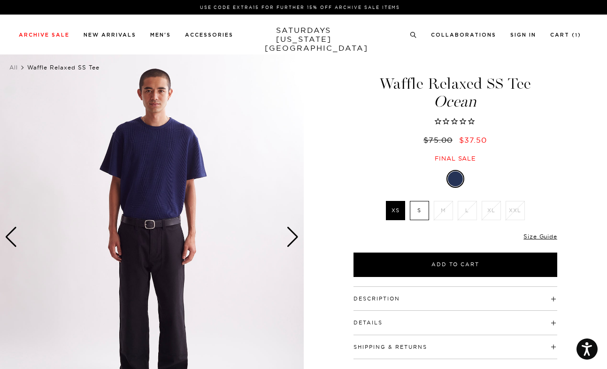
click at [292, 233] on div "Next slide" at bounding box center [292, 237] width 13 height 21
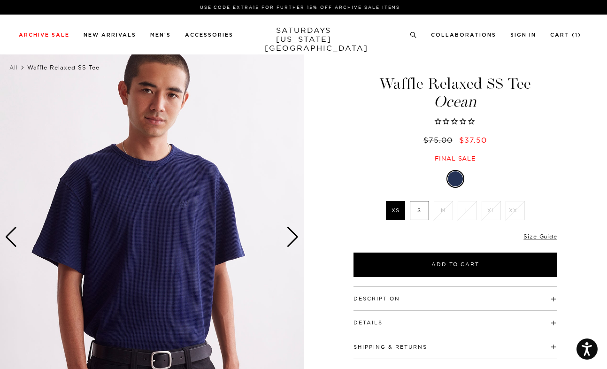
click at [292, 233] on div "Next slide" at bounding box center [292, 237] width 13 height 21
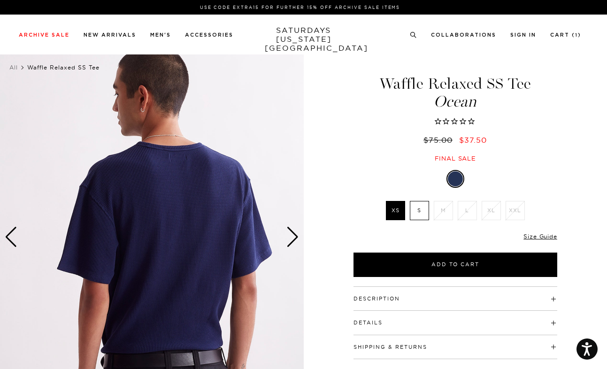
click at [292, 233] on div "Next slide" at bounding box center [292, 237] width 13 height 21
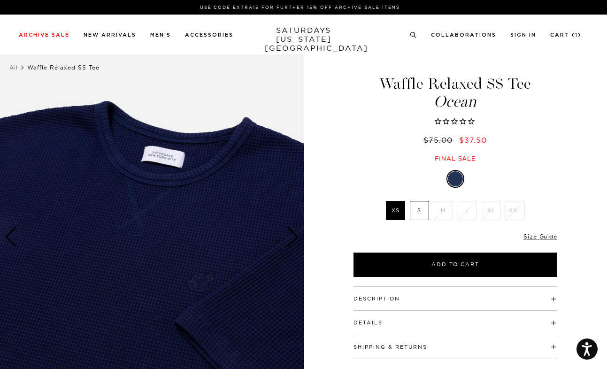
click at [292, 233] on div "Next slide" at bounding box center [292, 237] width 13 height 21
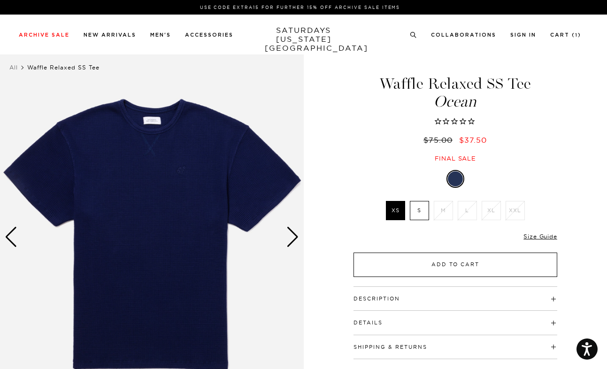
click at [451, 270] on button "Add to Cart" at bounding box center [456, 265] width 204 height 24
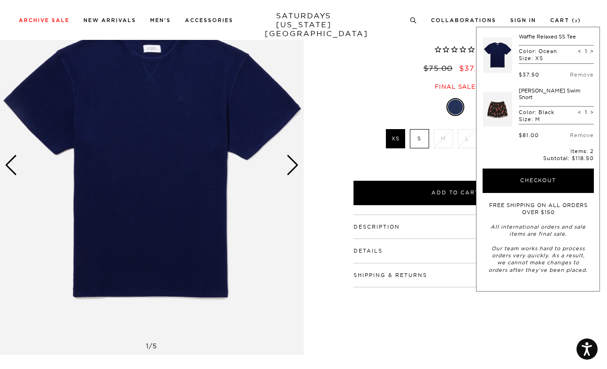
scroll to position [132, 0]
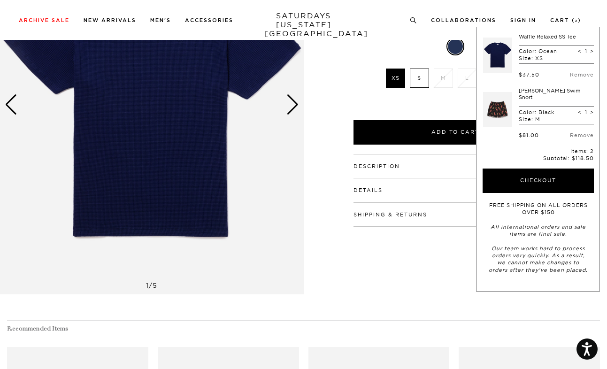
click at [329, 215] on div "1 / 5" at bounding box center [303, 104] width 607 height 379
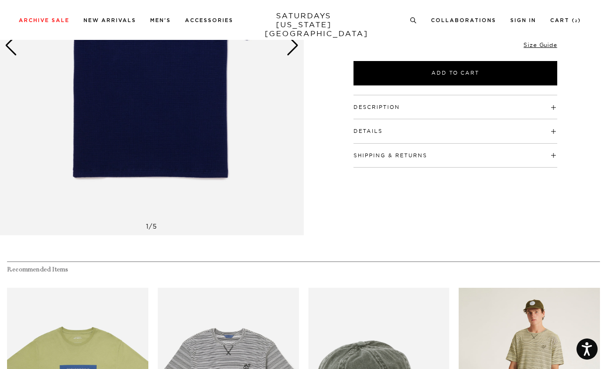
scroll to position [0, 0]
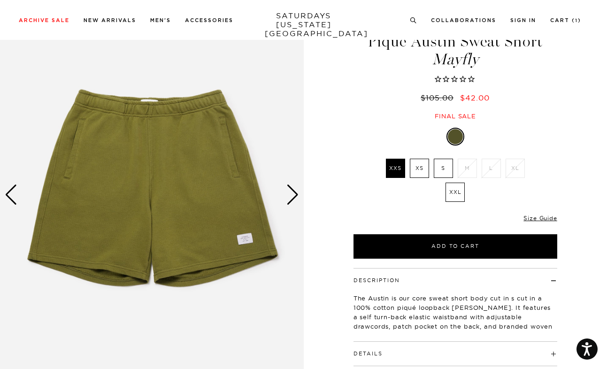
scroll to position [46, 0]
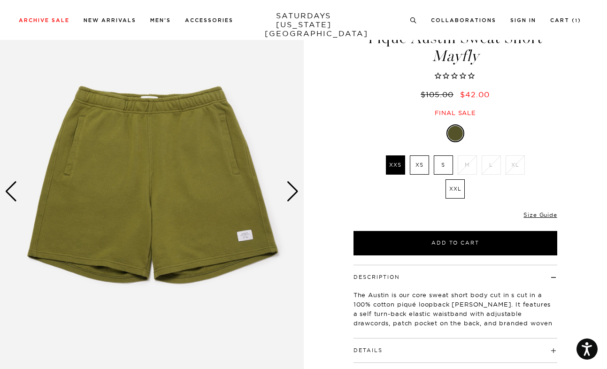
click at [382, 350] on button "Details" at bounding box center [368, 350] width 29 height 5
click at [439, 280] on h4 "Description" at bounding box center [456, 272] width 204 height 15
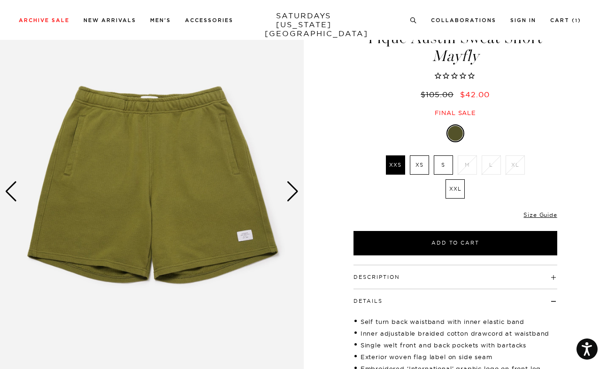
click at [292, 198] on div "Next slide" at bounding box center [292, 191] width 13 height 21
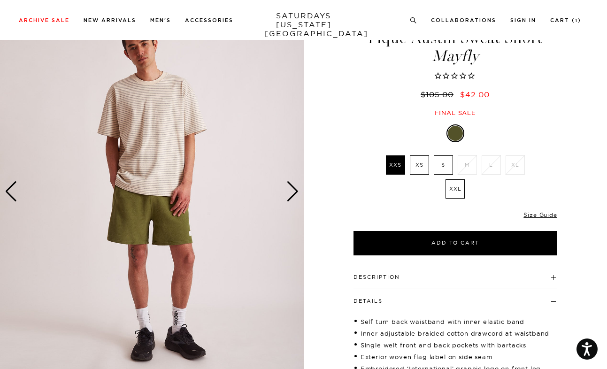
click at [292, 198] on div "Next slide" at bounding box center [292, 191] width 13 height 21
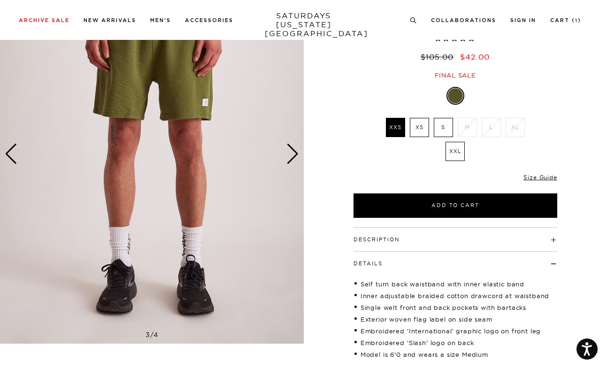
scroll to position [106, 0]
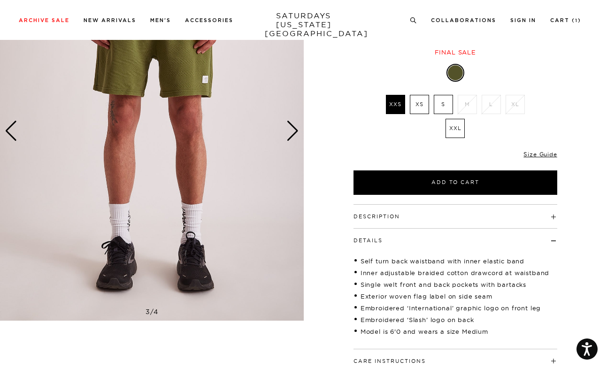
click at [293, 135] on div "Next slide" at bounding box center [292, 131] width 13 height 21
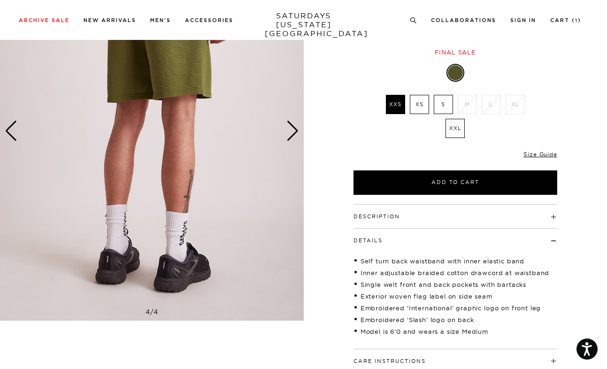
click at [293, 135] on div "Next slide" at bounding box center [292, 131] width 13 height 21
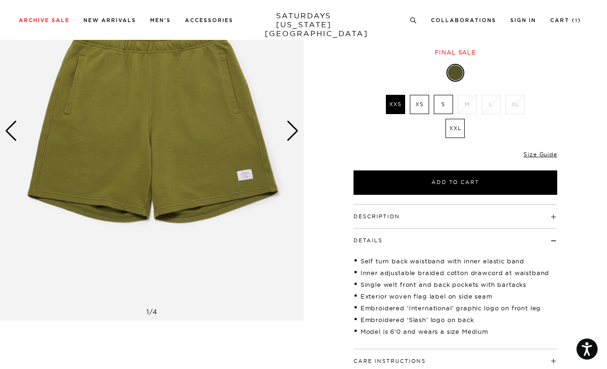
click at [293, 135] on div "Next slide" at bounding box center [292, 131] width 13 height 21
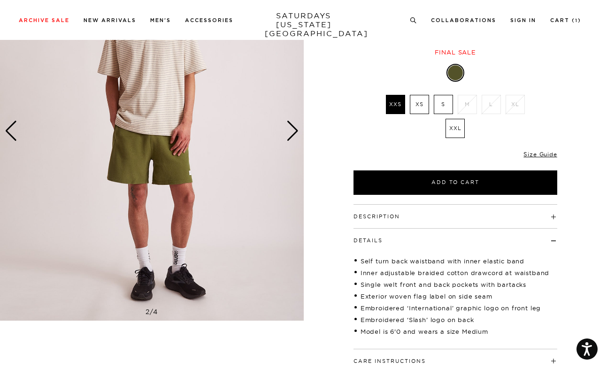
click at [293, 135] on div "Next slide" at bounding box center [292, 131] width 13 height 21
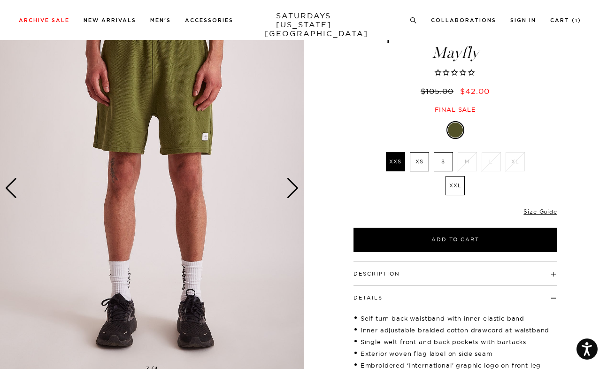
scroll to position [0, 0]
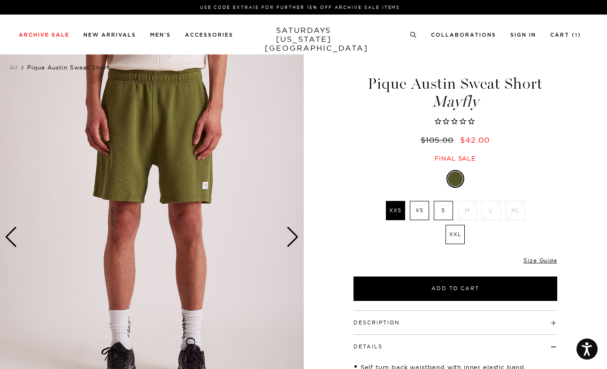
click at [438, 214] on label "S" at bounding box center [443, 210] width 19 height 19
click at [0, 0] on input "S" at bounding box center [0, 0] width 0 height 0
click at [416, 213] on label "XS" at bounding box center [419, 210] width 19 height 19
click at [0, 0] on input "XS" at bounding box center [0, 0] width 0 height 0
click at [435, 212] on label "S" at bounding box center [443, 210] width 19 height 19
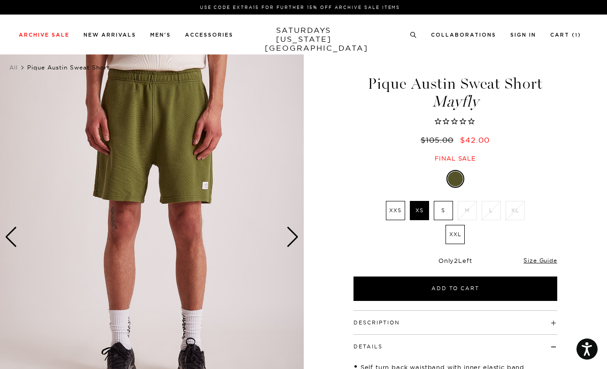
click at [0, 0] on input "S" at bounding box center [0, 0] width 0 height 0
click at [392, 215] on label "XXS" at bounding box center [395, 210] width 19 height 19
click at [0, 0] on input "XXS" at bounding box center [0, 0] width 0 height 0
click at [528, 262] on link "Size Guide" at bounding box center [539, 260] width 33 height 7
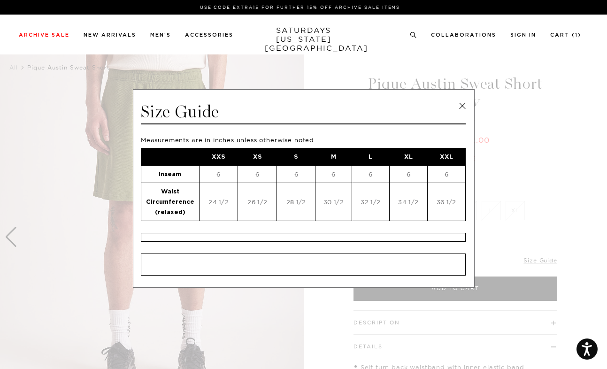
click at [512, 195] on span at bounding box center [300, 184] width 600 height 369
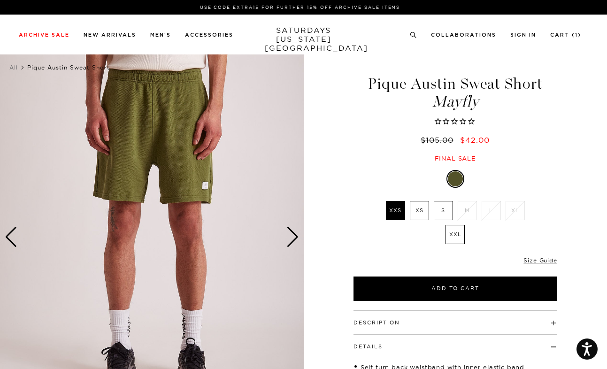
click at [441, 212] on label "S" at bounding box center [443, 210] width 19 height 19
click at [0, 0] on input "S" at bounding box center [0, 0] width 0 height 0
click at [285, 234] on img at bounding box center [152, 236] width 304 height 379
click at [292, 234] on div "Next slide" at bounding box center [292, 237] width 13 height 21
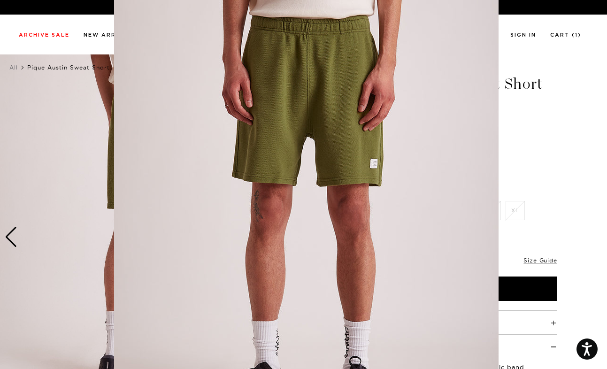
click at [529, 194] on figure at bounding box center [303, 184] width 607 height 369
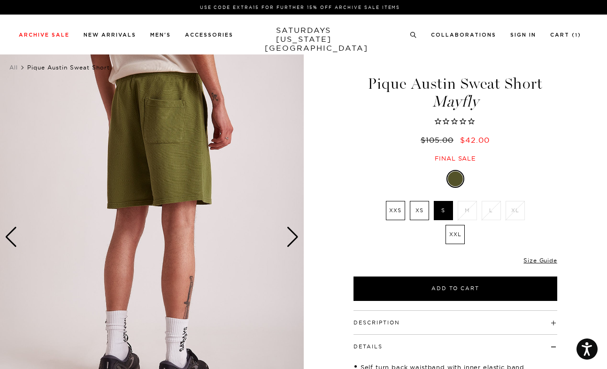
click at [292, 238] on div "Next slide" at bounding box center [292, 237] width 13 height 21
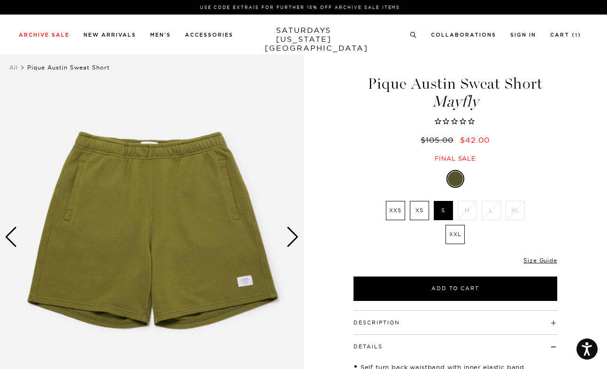
click at [292, 238] on div "Next slide" at bounding box center [292, 237] width 13 height 21
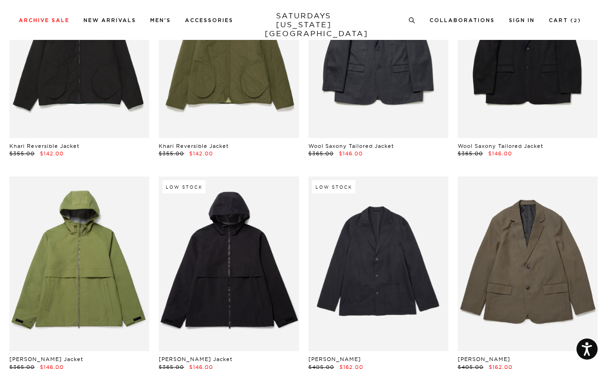
scroll to position [19088, 0]
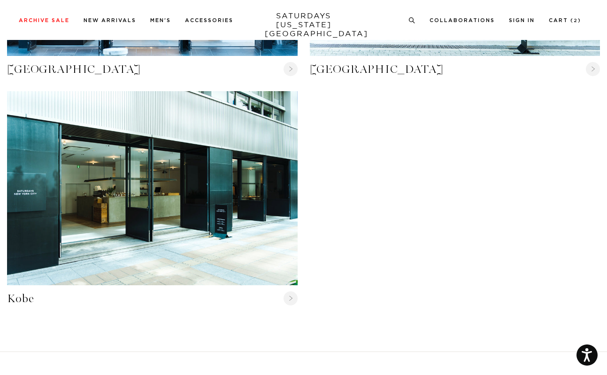
scroll to position [468, 0]
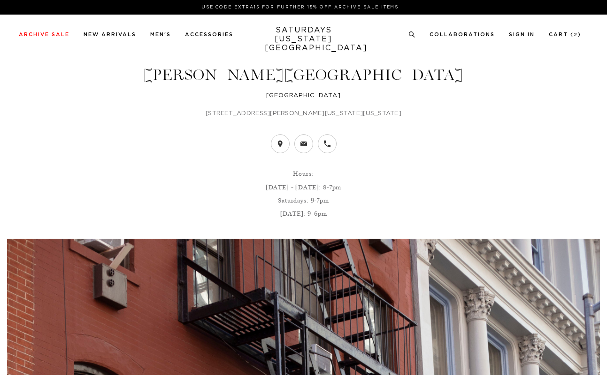
click at [336, 111] on p "31 Crosby Street New York, New York 10013" at bounding box center [303, 113] width 593 height 9
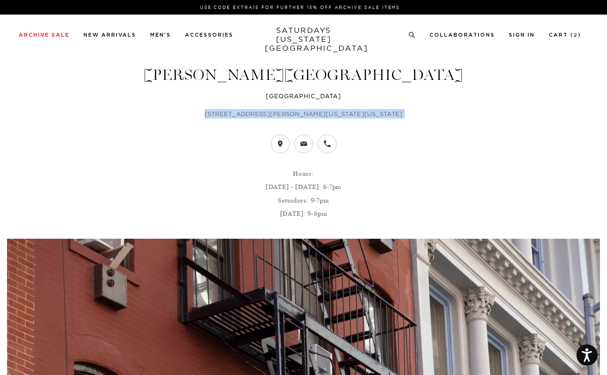
copy header "31 Crosby Street New York, New York 10013"
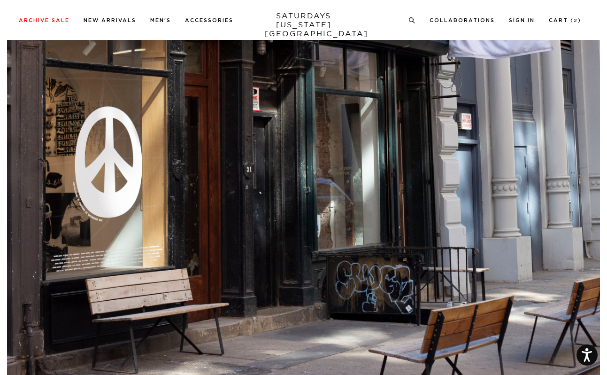
scroll to position [658, 0]
